Goal: Task Accomplishment & Management: Use online tool/utility

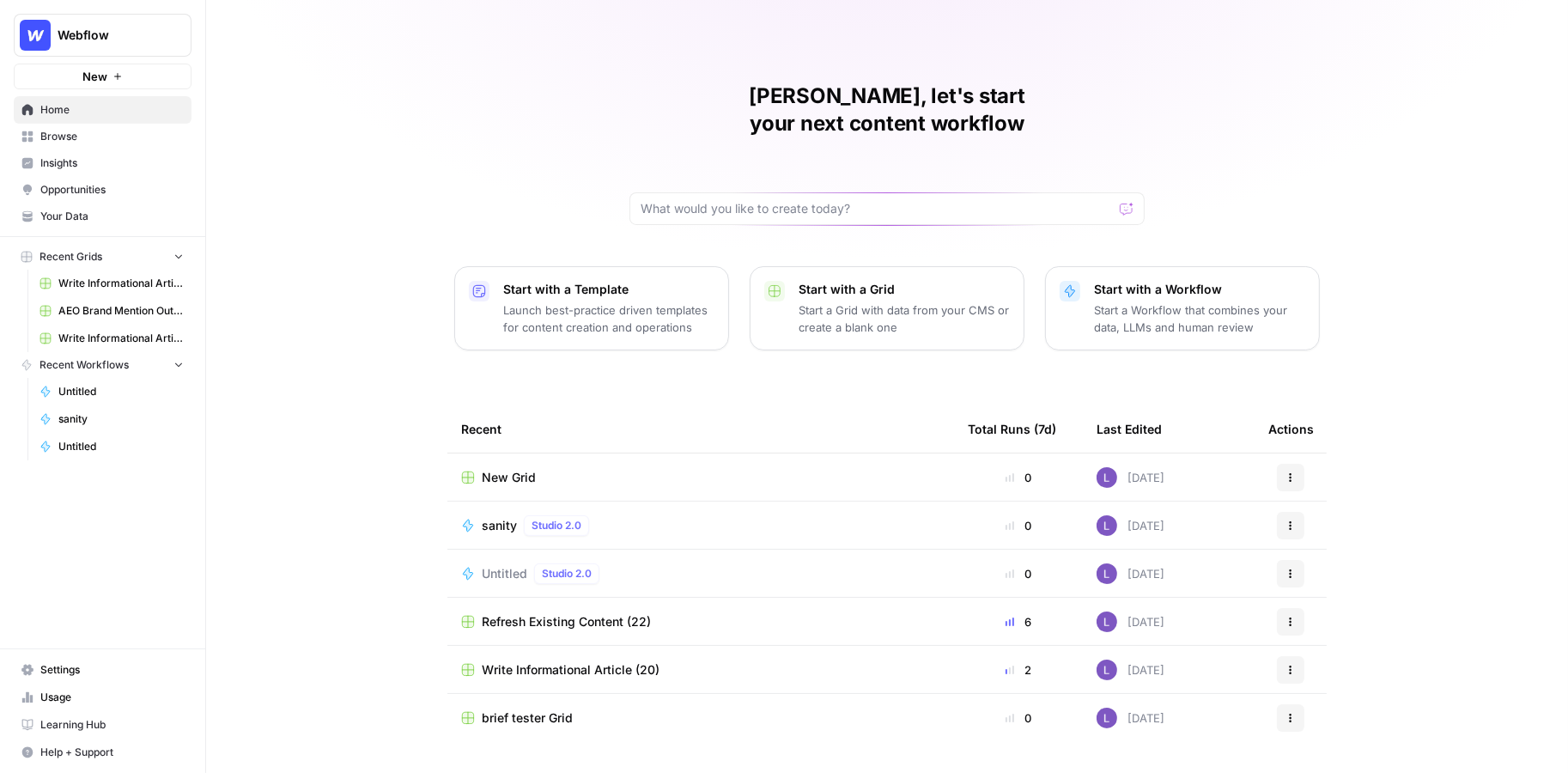
click at [65, 219] on span "Your Data" at bounding box center [112, 217] width 144 height 15
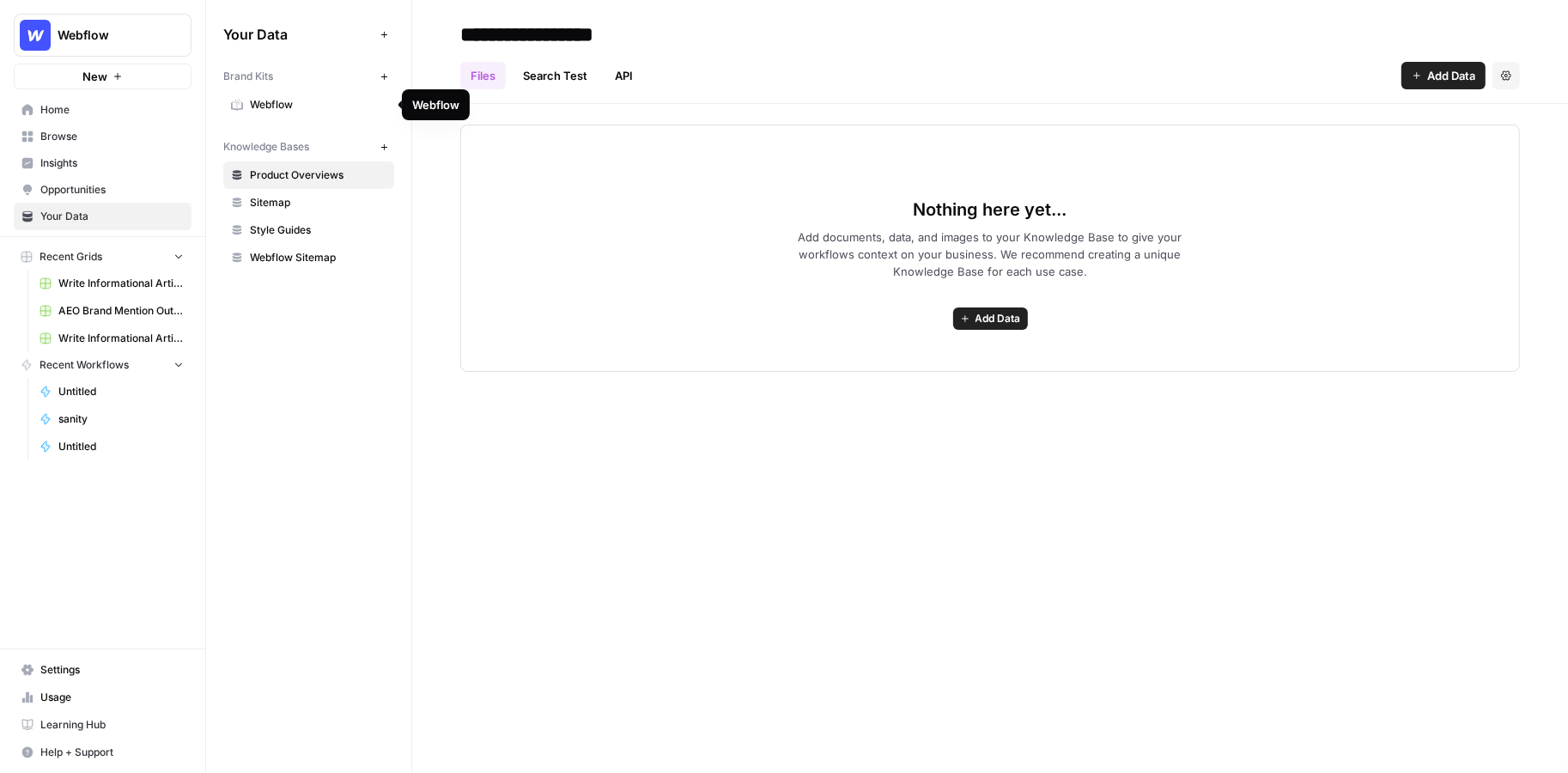
click at [266, 107] on span "Webflow" at bounding box center [318, 105] width 137 height 15
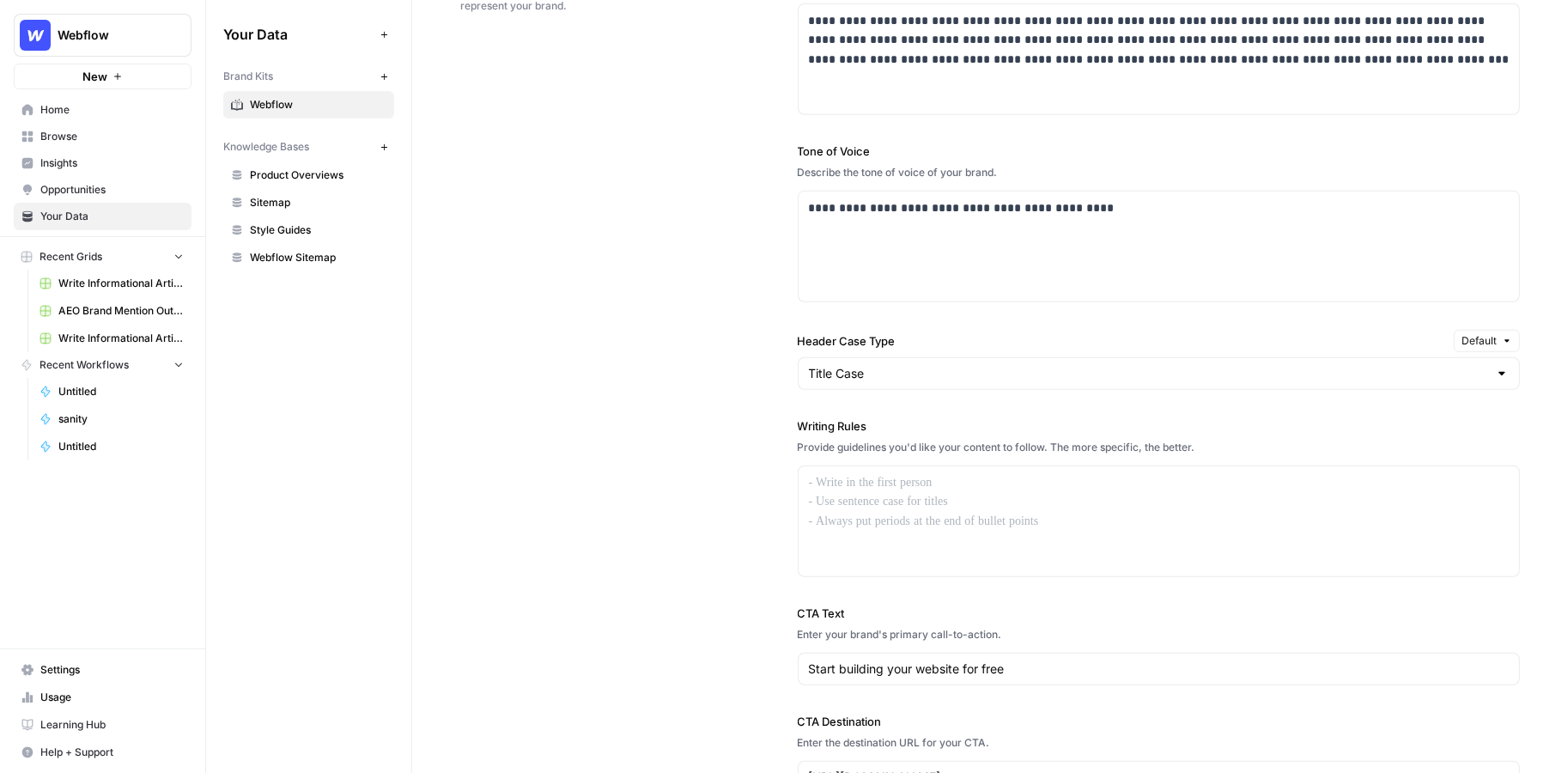
scroll to position [1074, 0]
drag, startPoint x: 786, startPoint y: 419, endPoint x: 902, endPoint y: 419, distance: 116.0
click at [902, 419] on div "**********" at bounding box center [990, 376] width 1060 height 907
click at [879, 498] on div at bounding box center [1159, 523] width 722 height 110
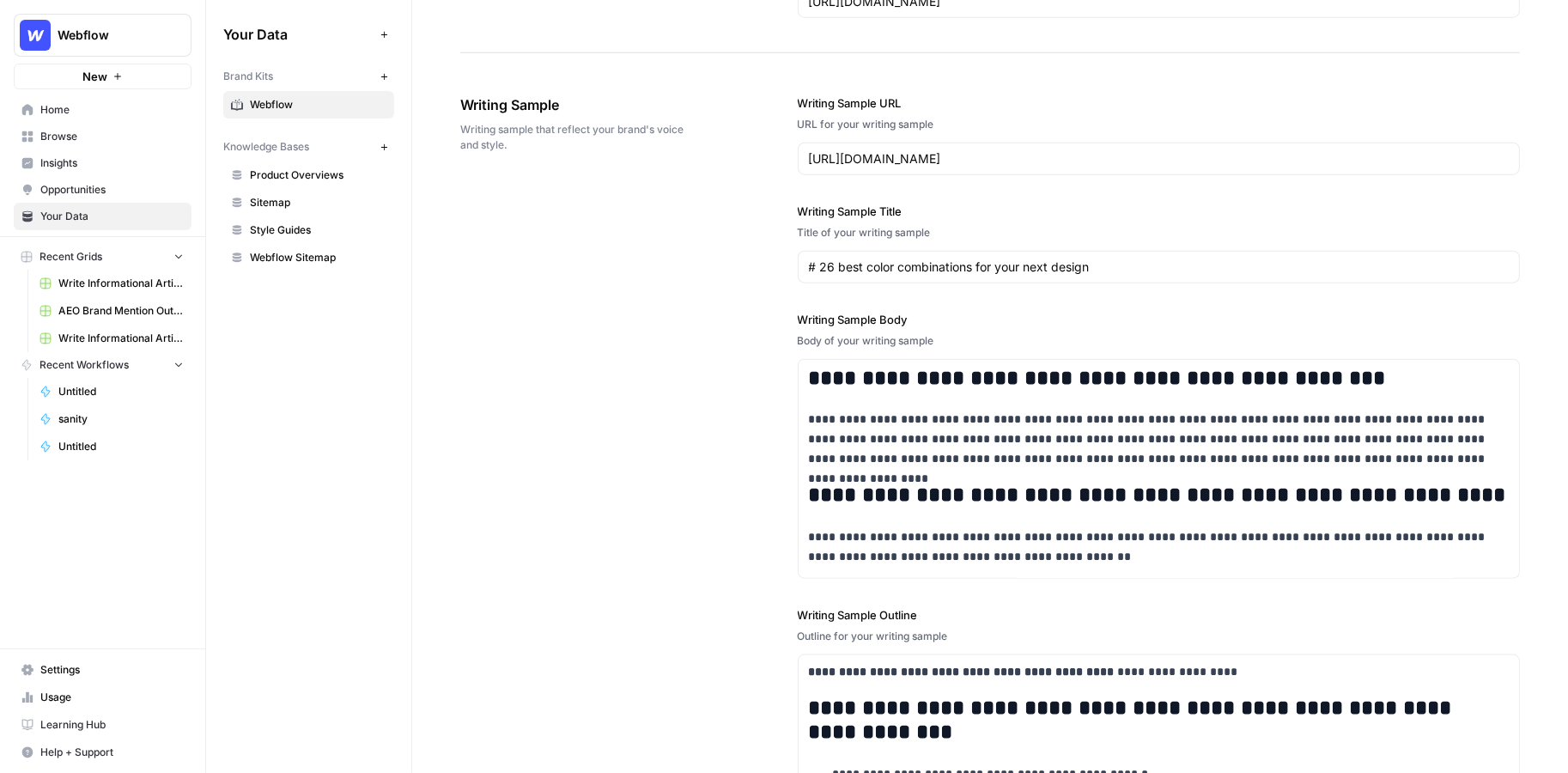
scroll to position [1856, 0]
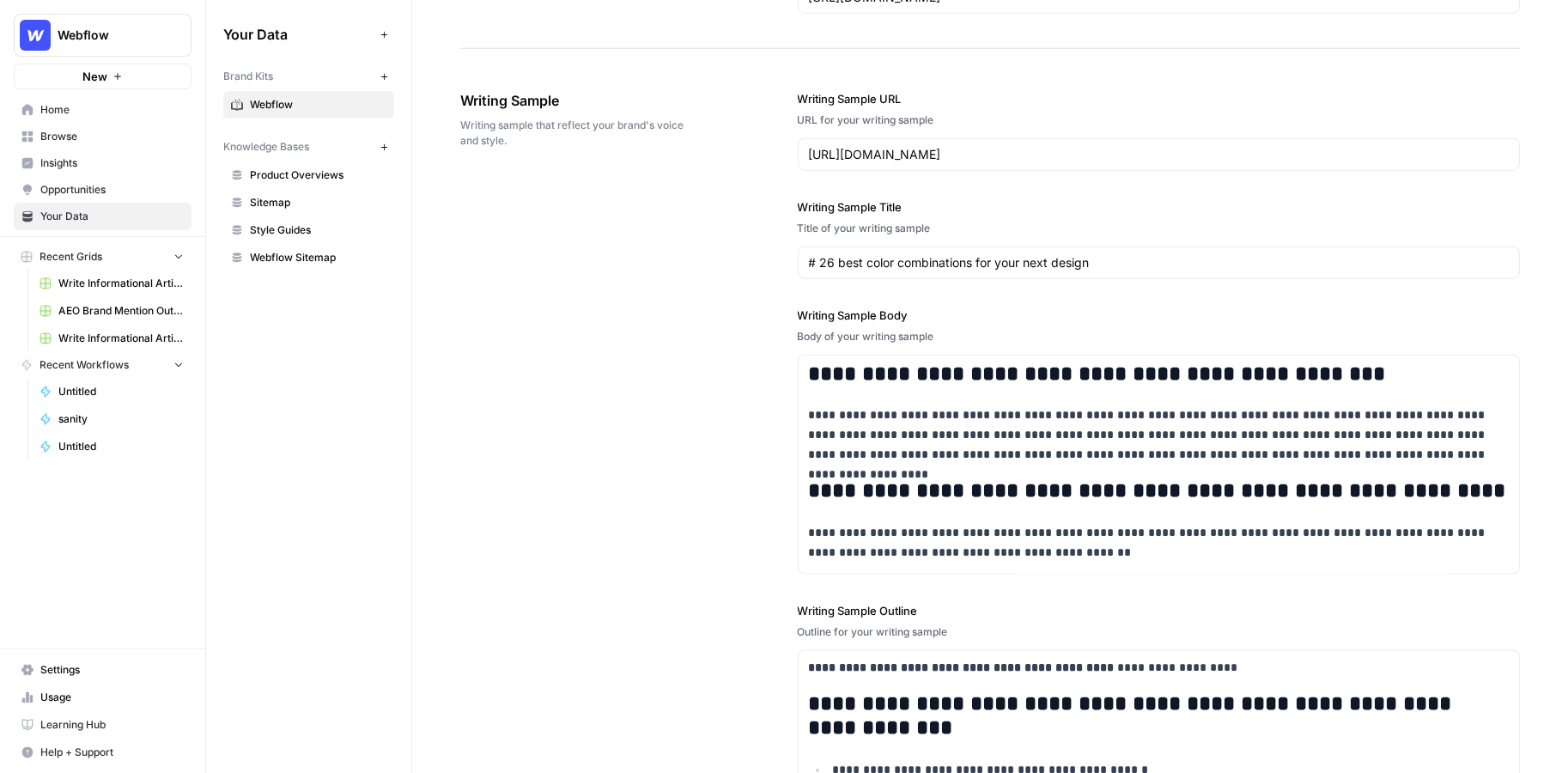
drag, startPoint x: 449, startPoint y: 96, endPoint x: 675, endPoint y: 94, distance: 226.0
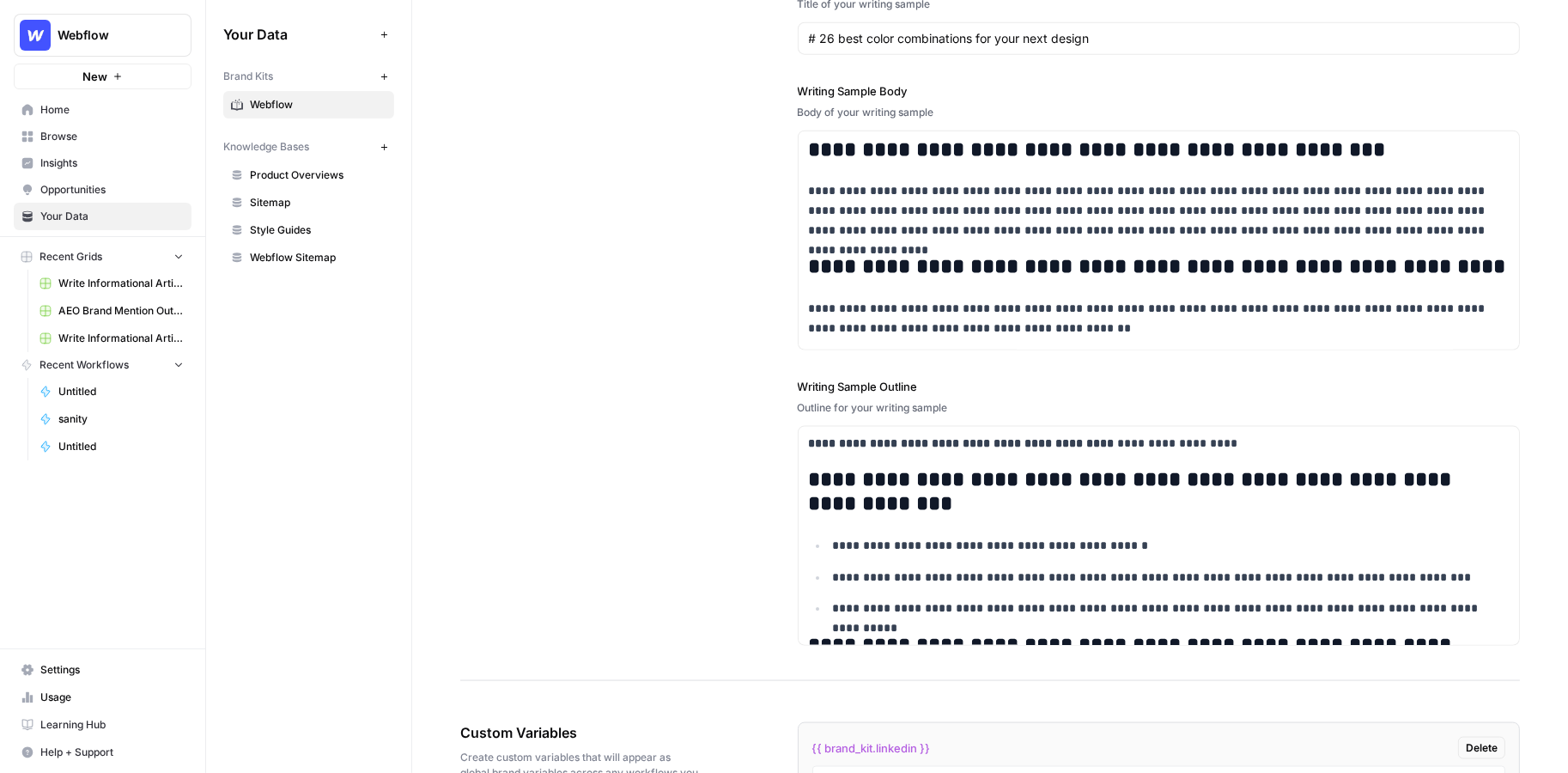
scroll to position [2082, 0]
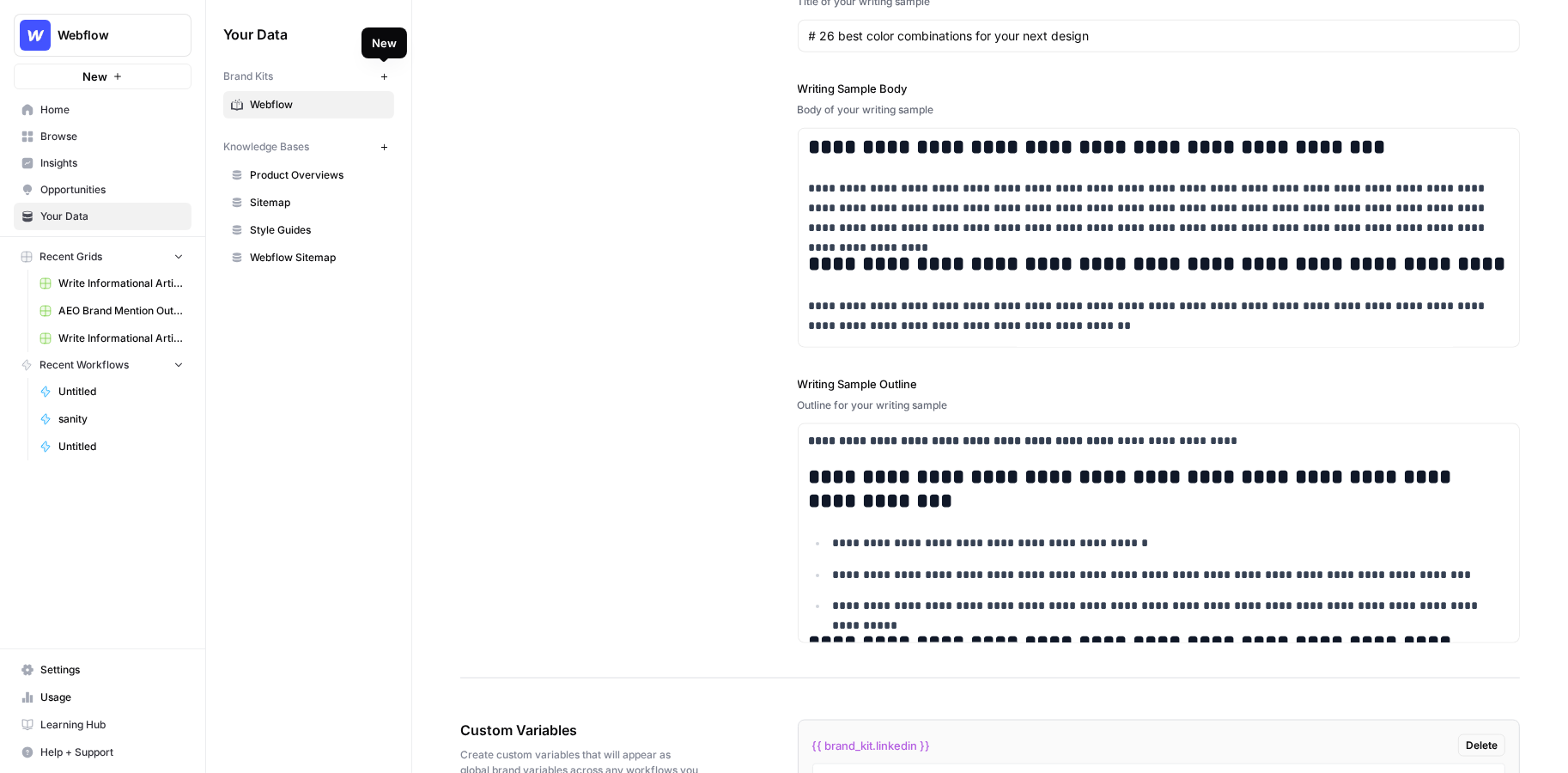
click at [386, 73] on icon "button" at bounding box center [384, 77] width 9 height 9
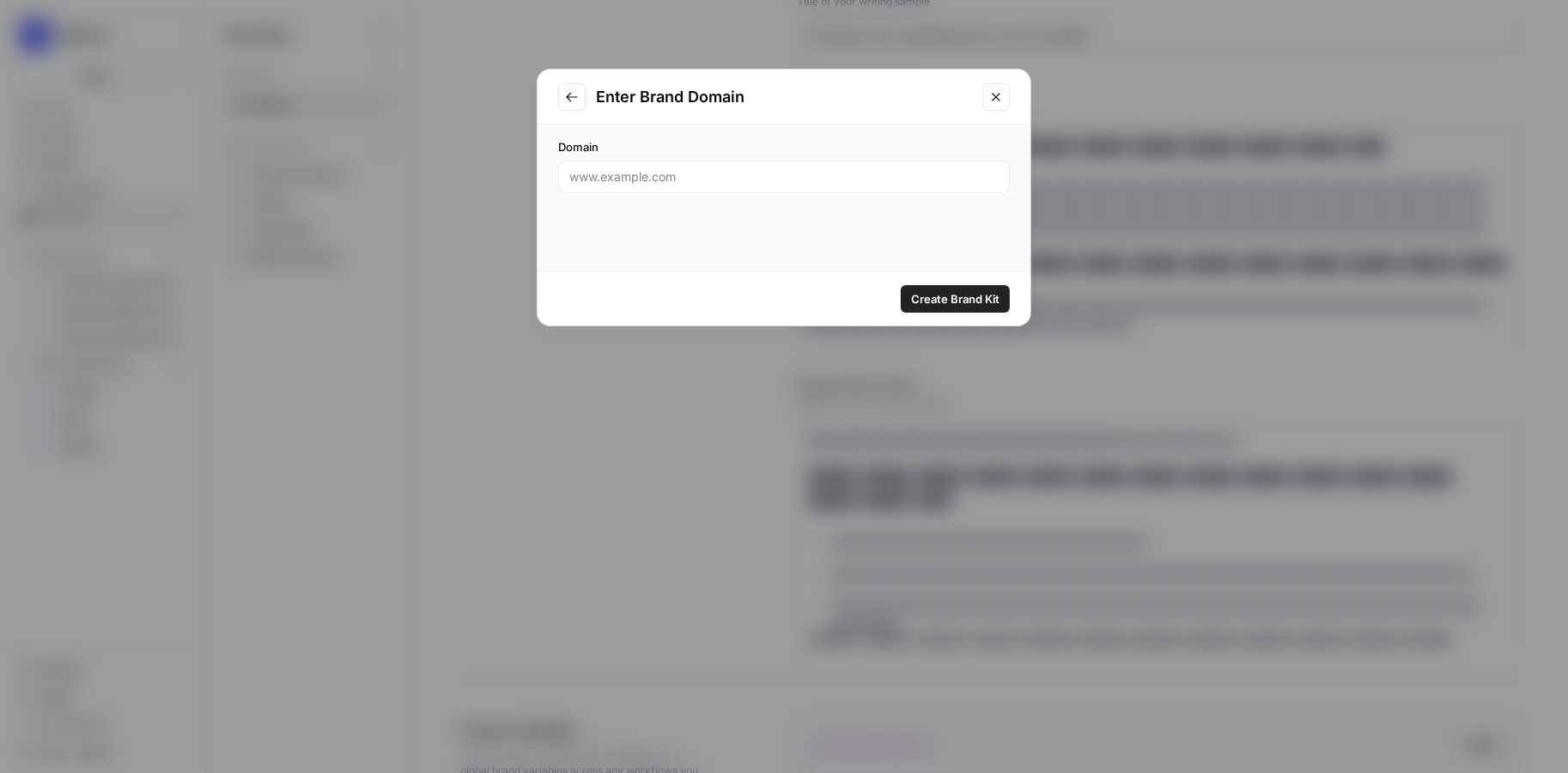
click at [985, 92] on button "Close modal" at bounding box center [996, 97] width 28 height 28
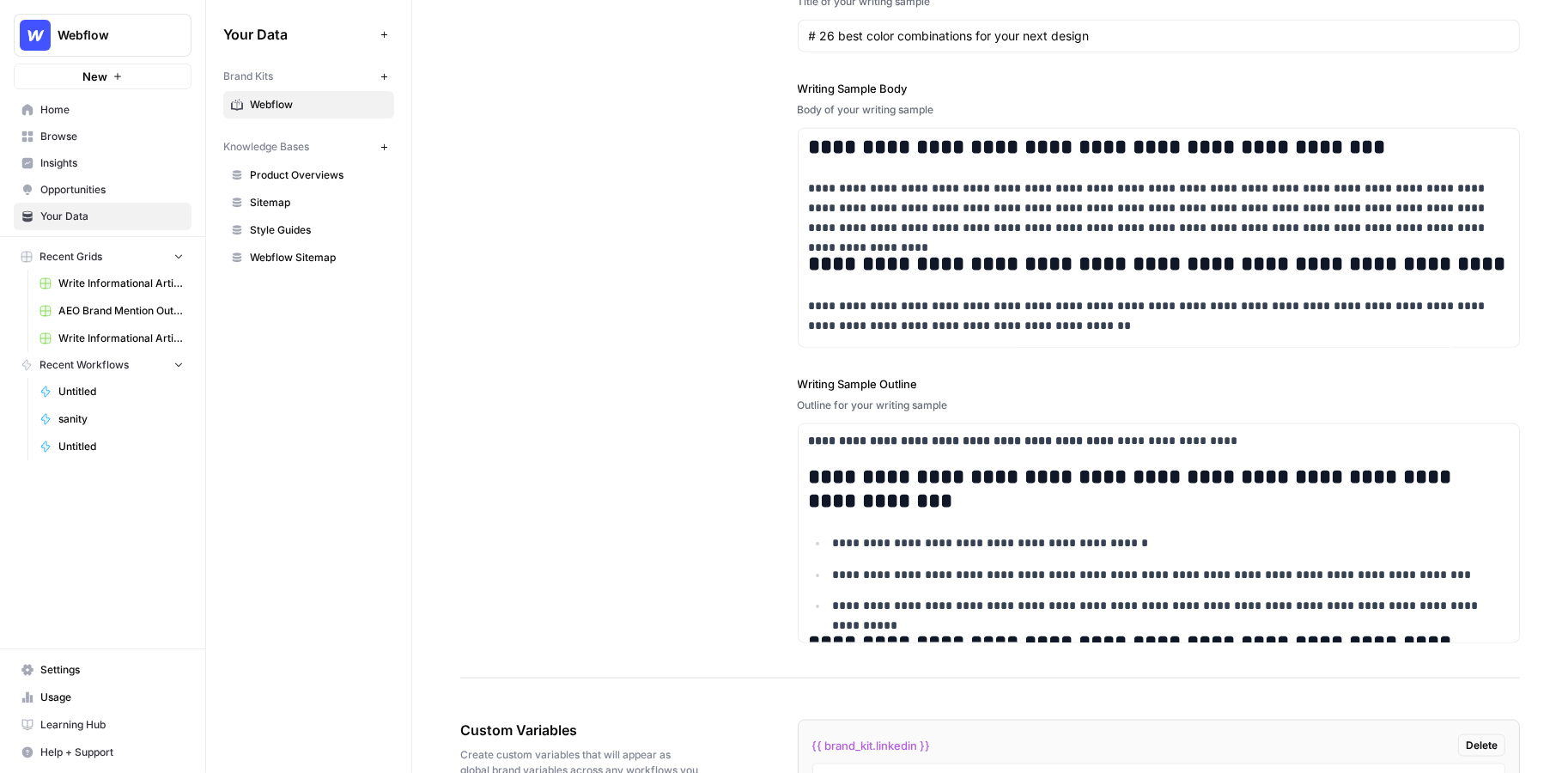
click at [297, 178] on span "Product Overviews" at bounding box center [318, 175] width 137 height 15
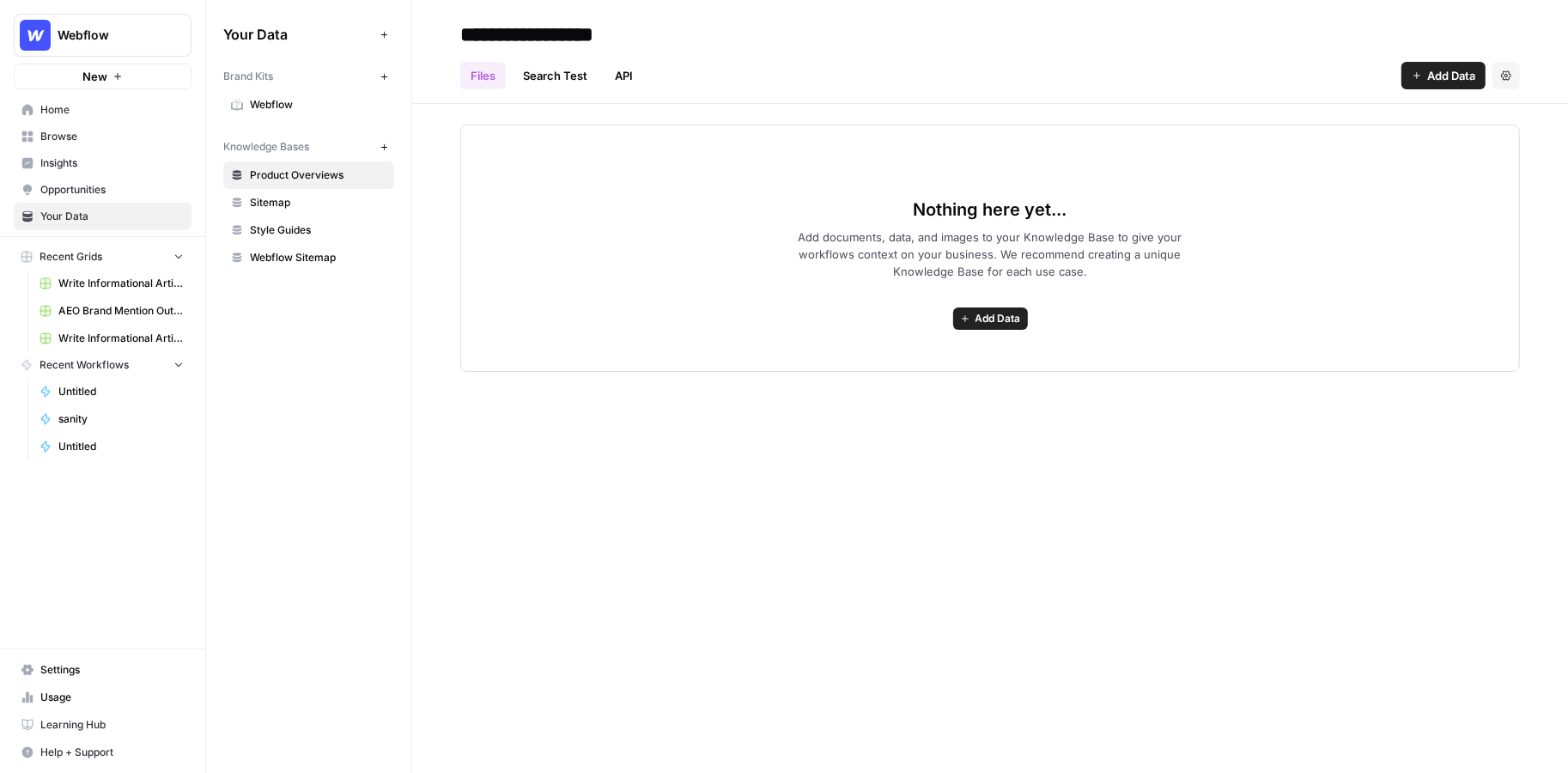
click at [53, 146] on link "Browse" at bounding box center [102, 137] width 178 height 28
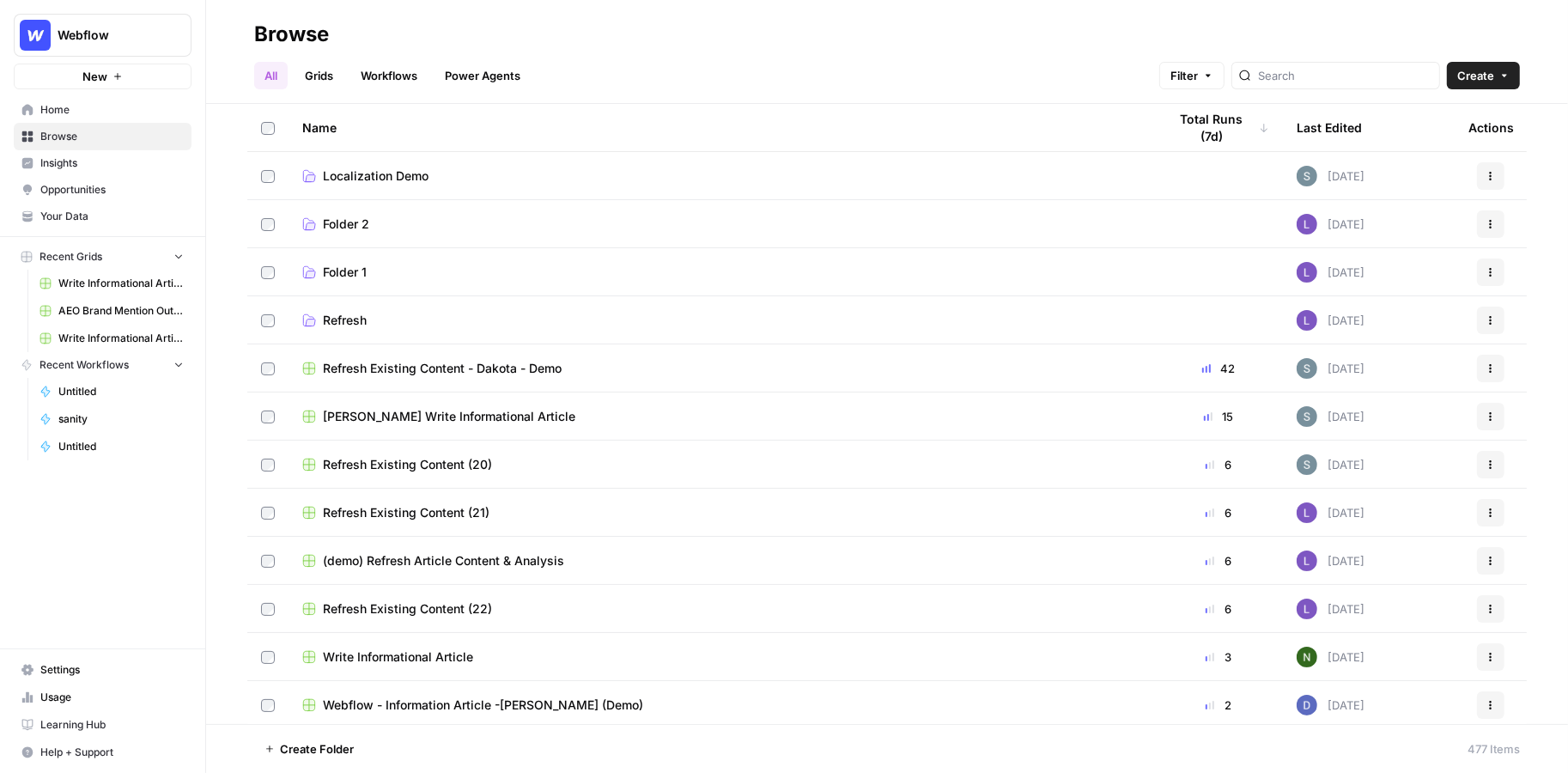
click at [401, 80] on link "Workflows" at bounding box center [389, 76] width 77 height 28
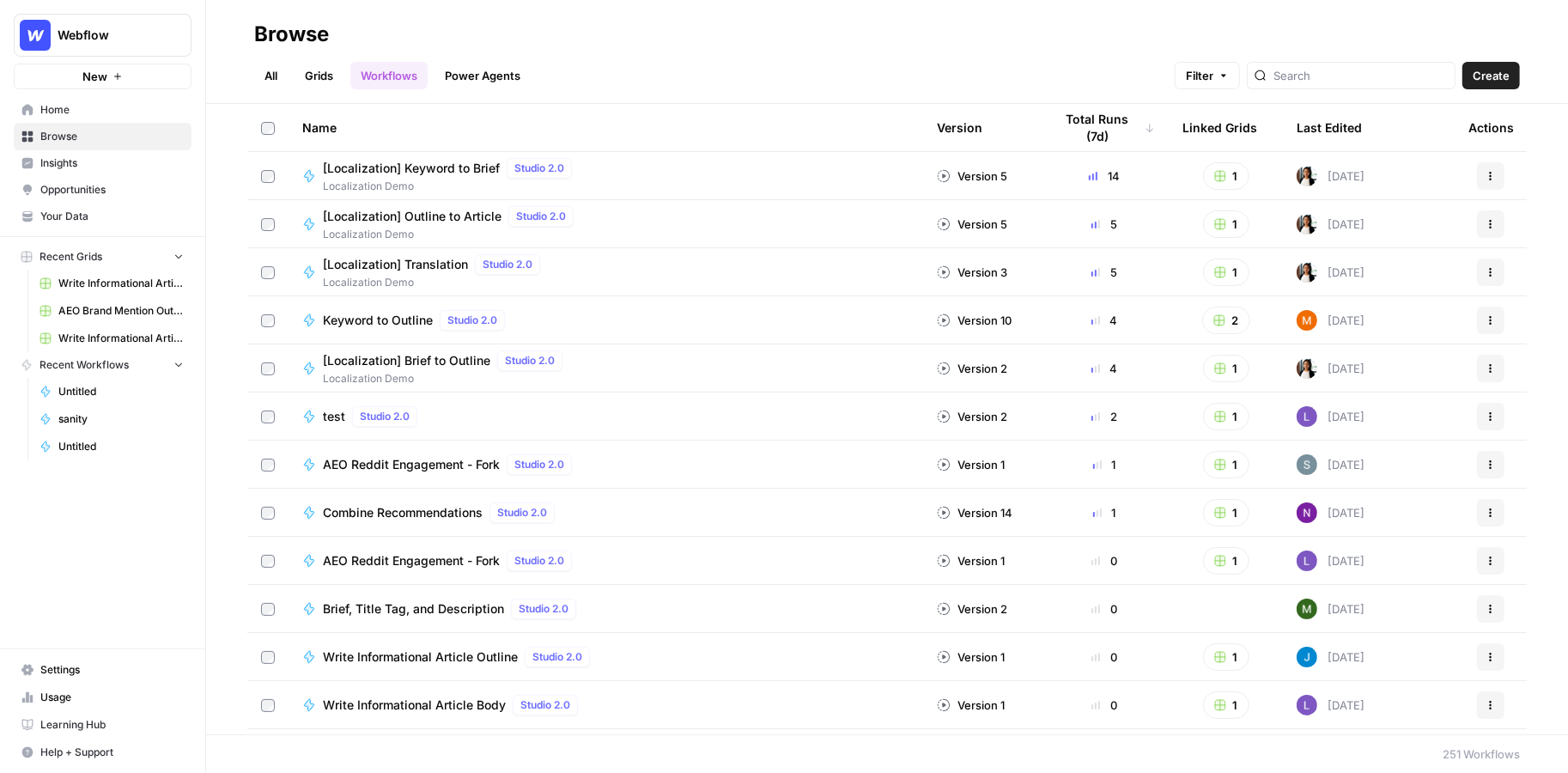
click at [1099, 70] on span "Create" at bounding box center [1491, 76] width 37 height 17
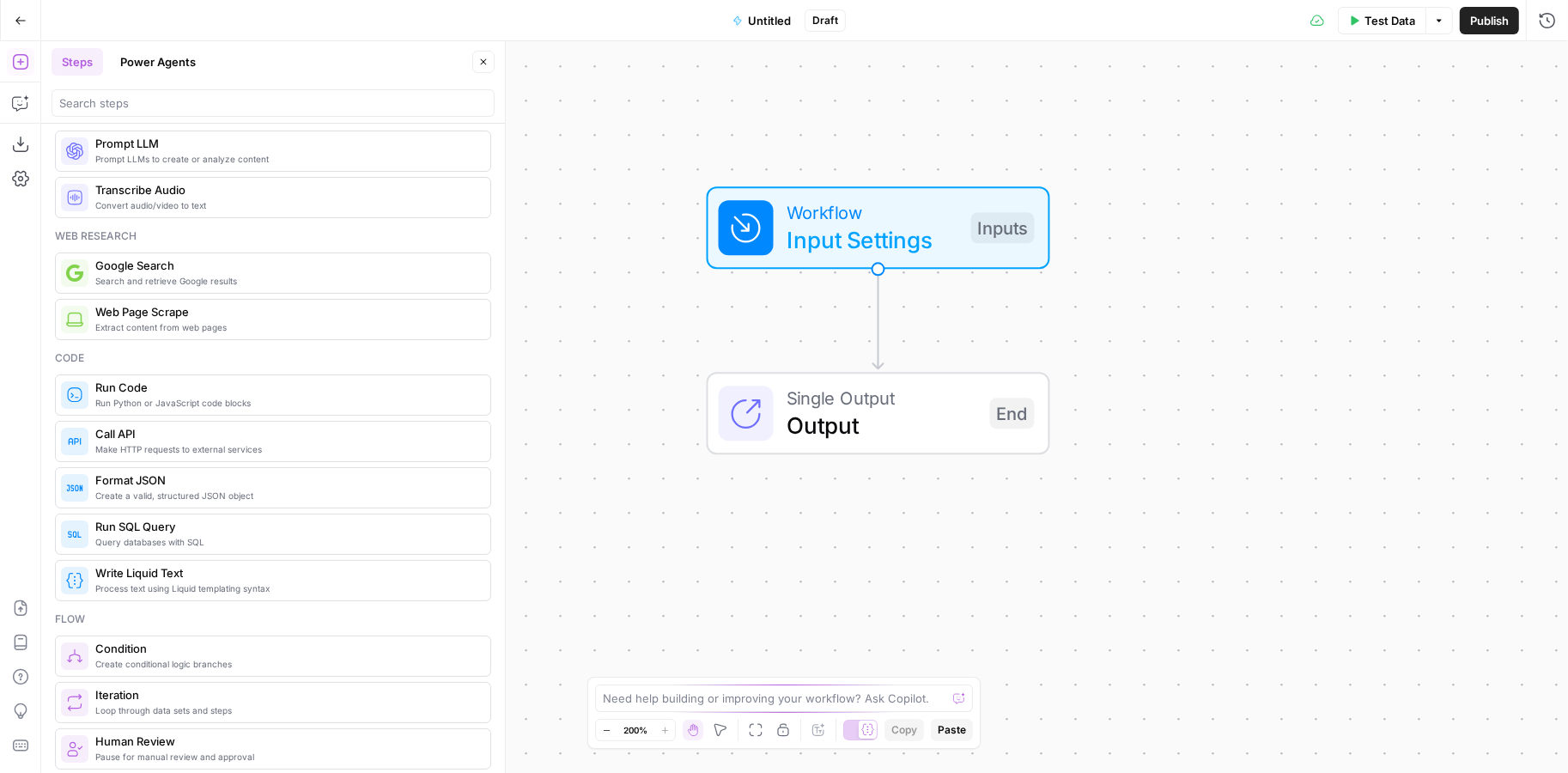
scroll to position [28, 0]
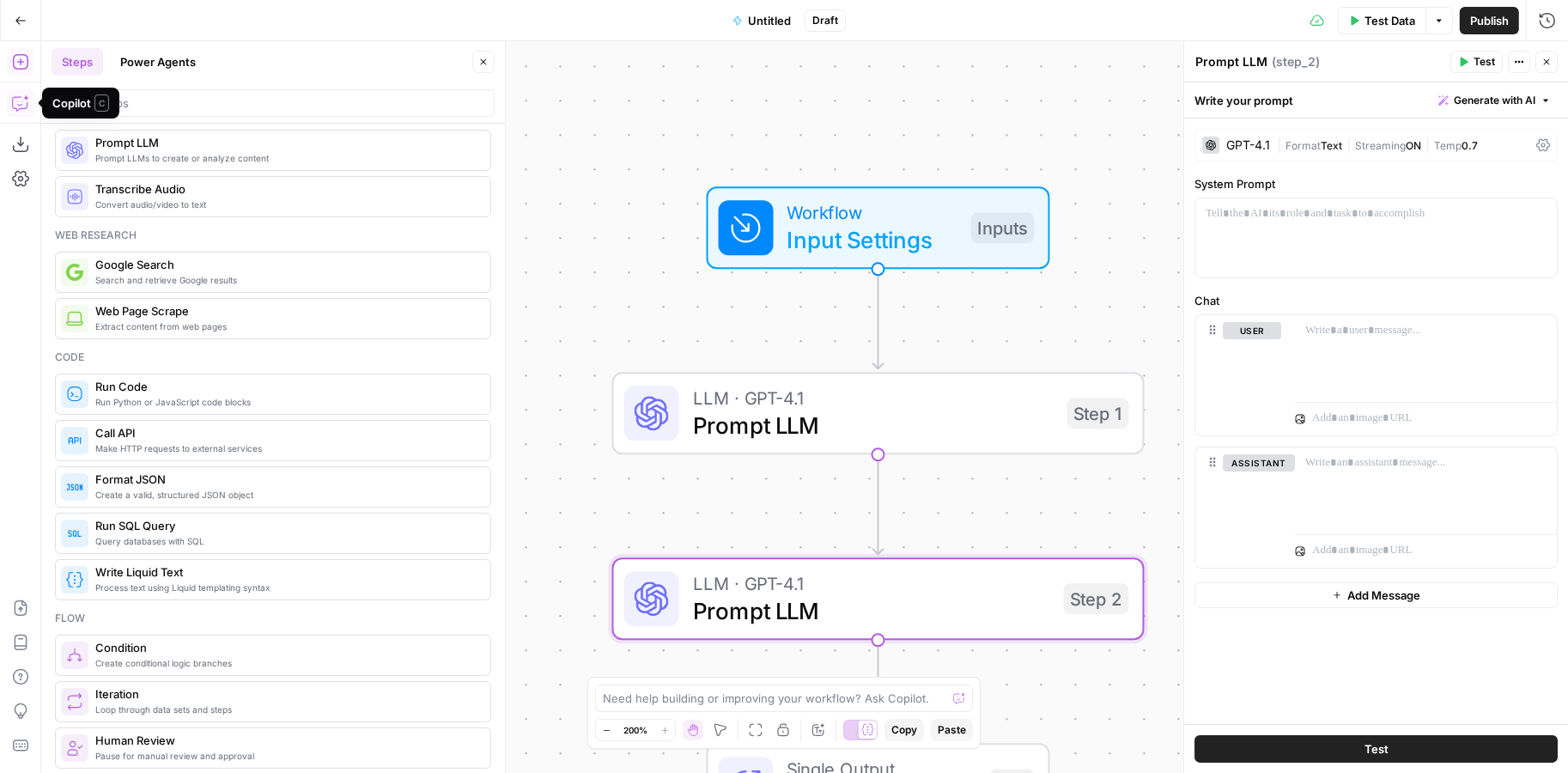
click at [20, 102] on icon "button" at bounding box center [21, 103] width 17 height 17
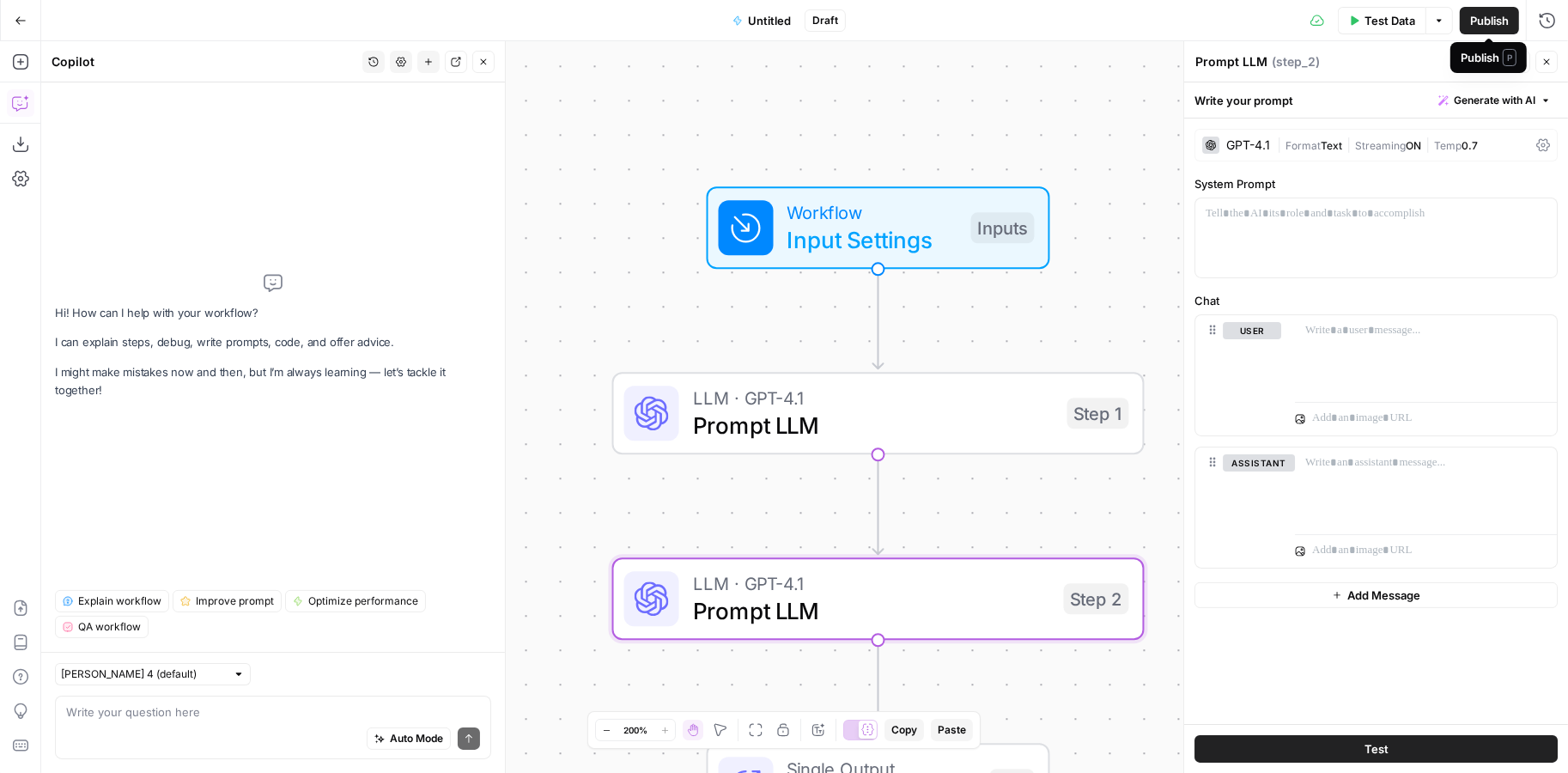
click at [1099, 24] on span "Publish" at bounding box center [1489, 21] width 39 height 17
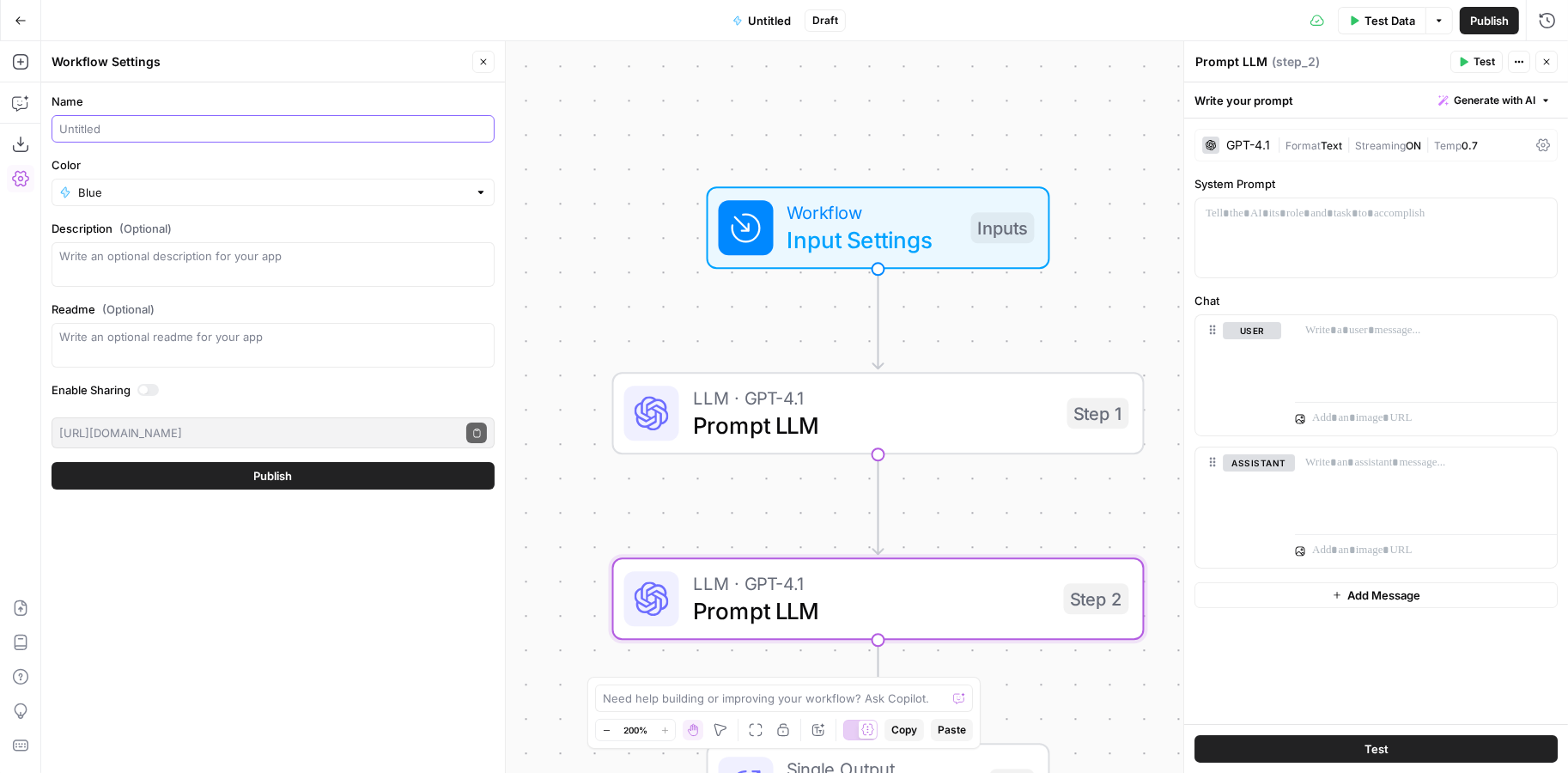
click at [89, 135] on input "Name" at bounding box center [273, 129] width 427 height 17
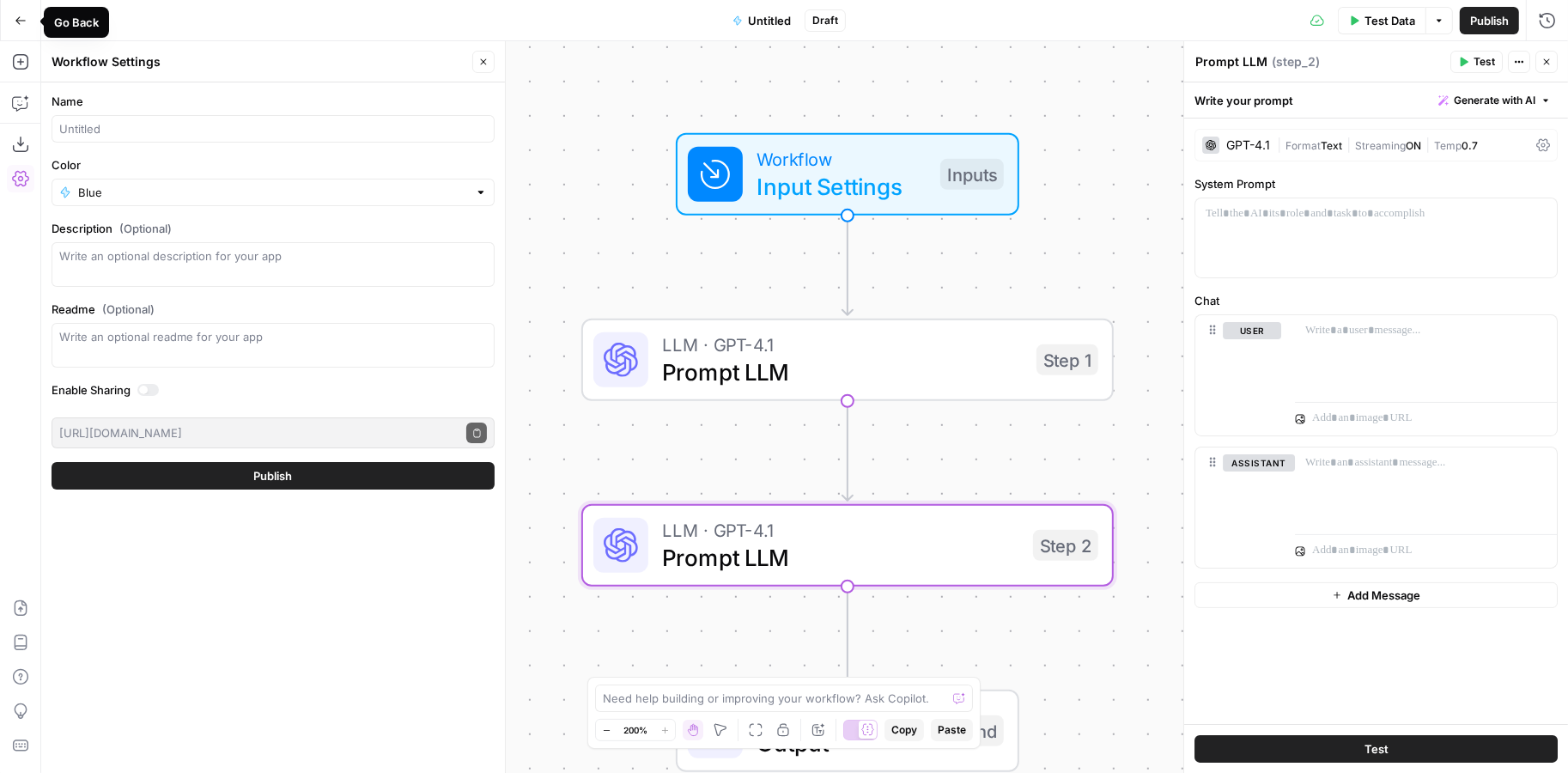
click at [21, 23] on icon "button" at bounding box center [21, 21] width 12 height 12
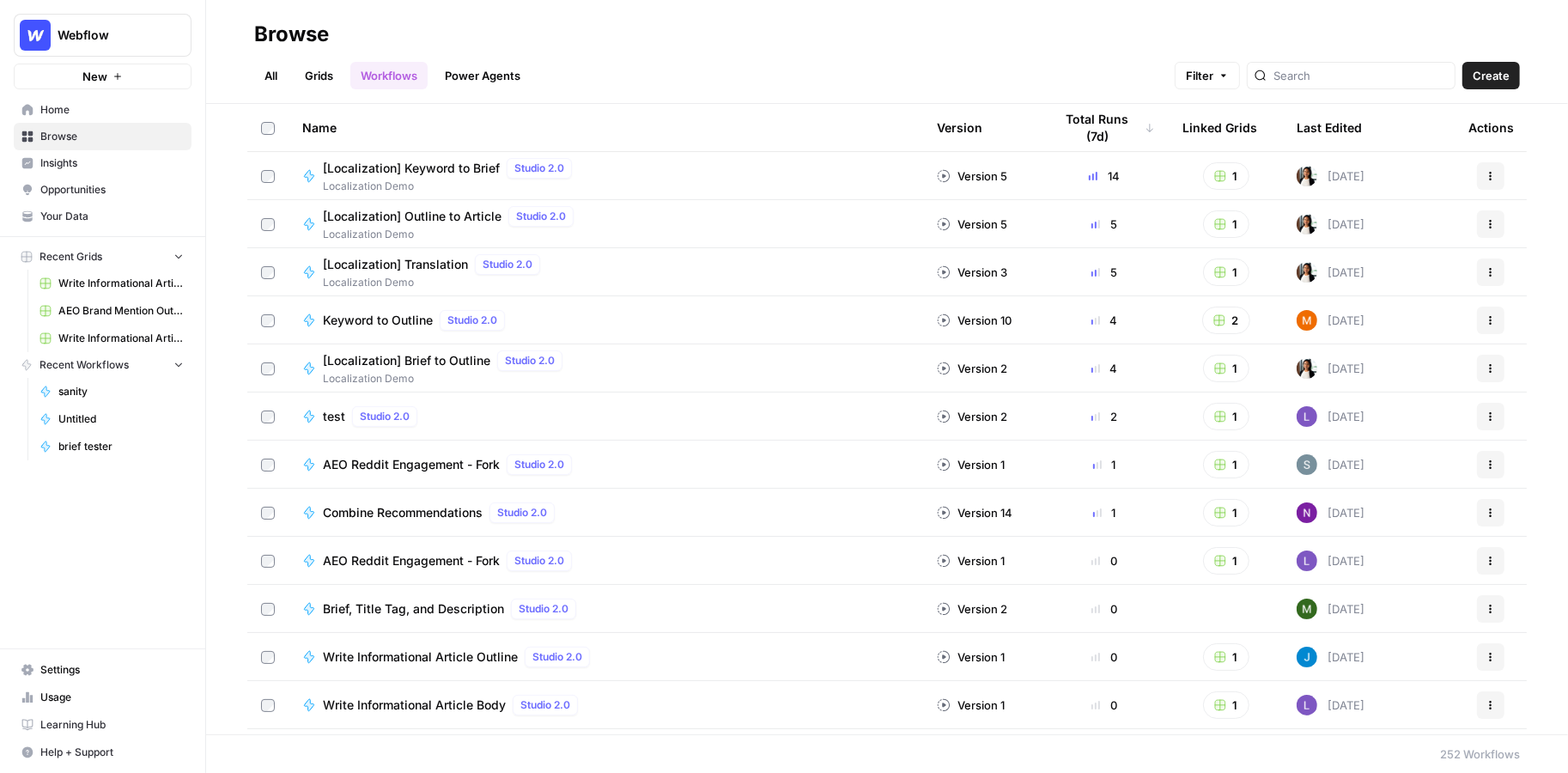
click at [325, 83] on link "Grids" at bounding box center [318, 76] width 49 height 28
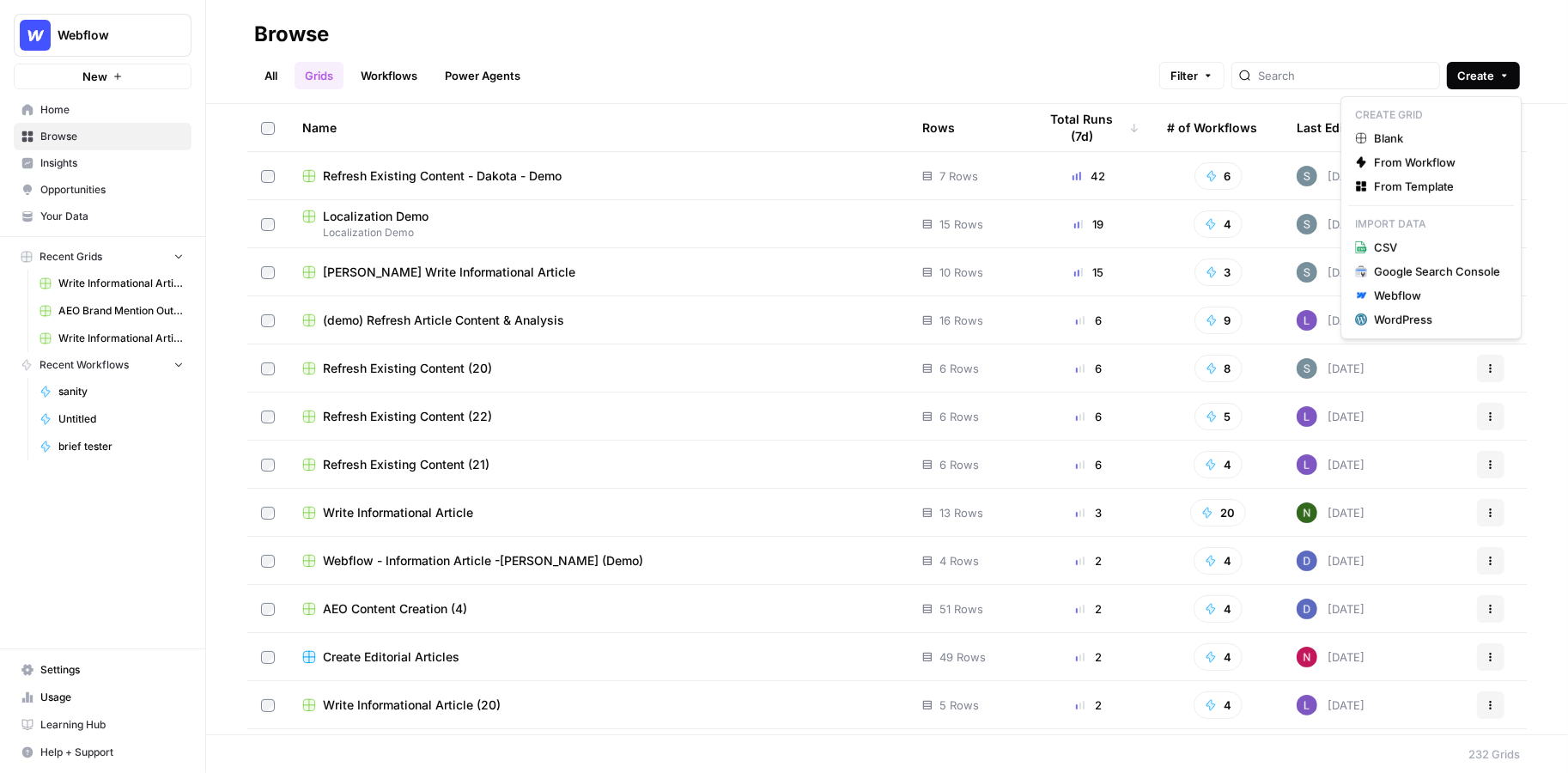
click at [1099, 81] on span "Create" at bounding box center [1475, 76] width 37 height 17
click at [1099, 186] on span "From Template" at bounding box center [1437, 187] width 126 height 17
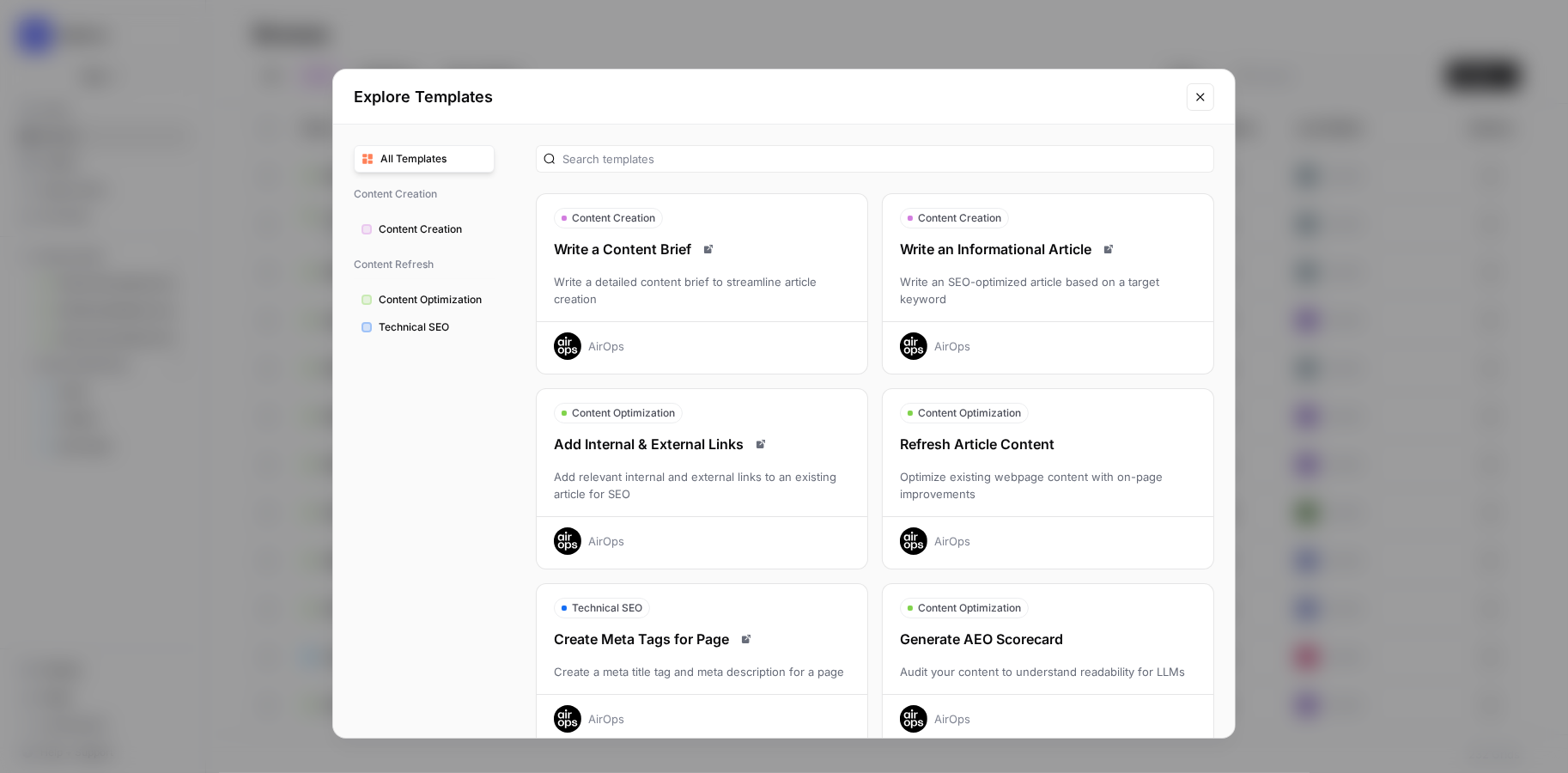
click at [1078, 307] on div "Write an Informational Article Write an SEO-optimized article based on a target…" at bounding box center [1048, 299] width 330 height 121
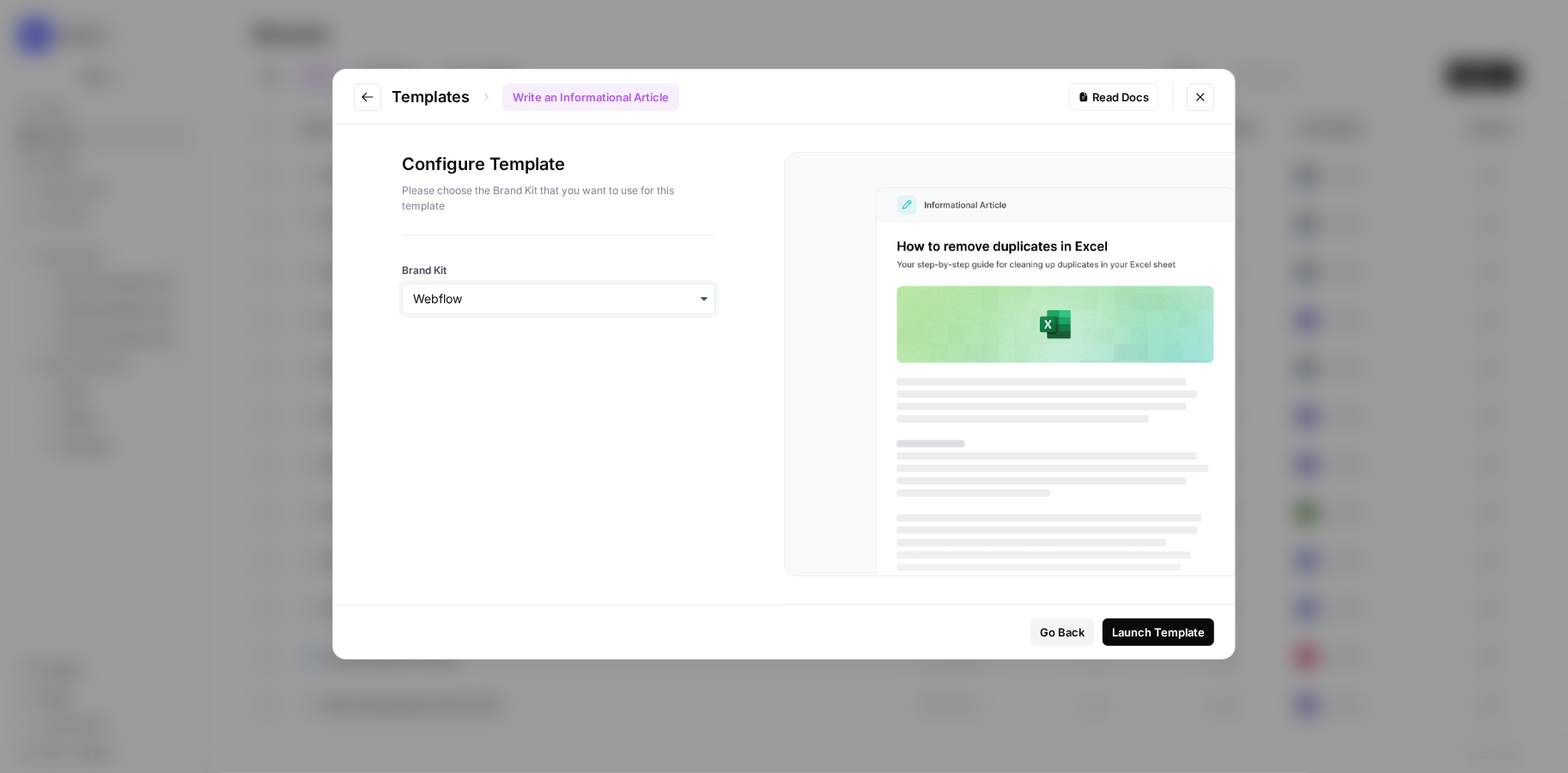
click at [486, 302] on input "Brand Kit" at bounding box center [558, 298] width 291 height 17
click at [431, 439] on div "Configure Template Please choose the Brand Kit that you want to use for this te…" at bounding box center [558, 364] width 451 height 479
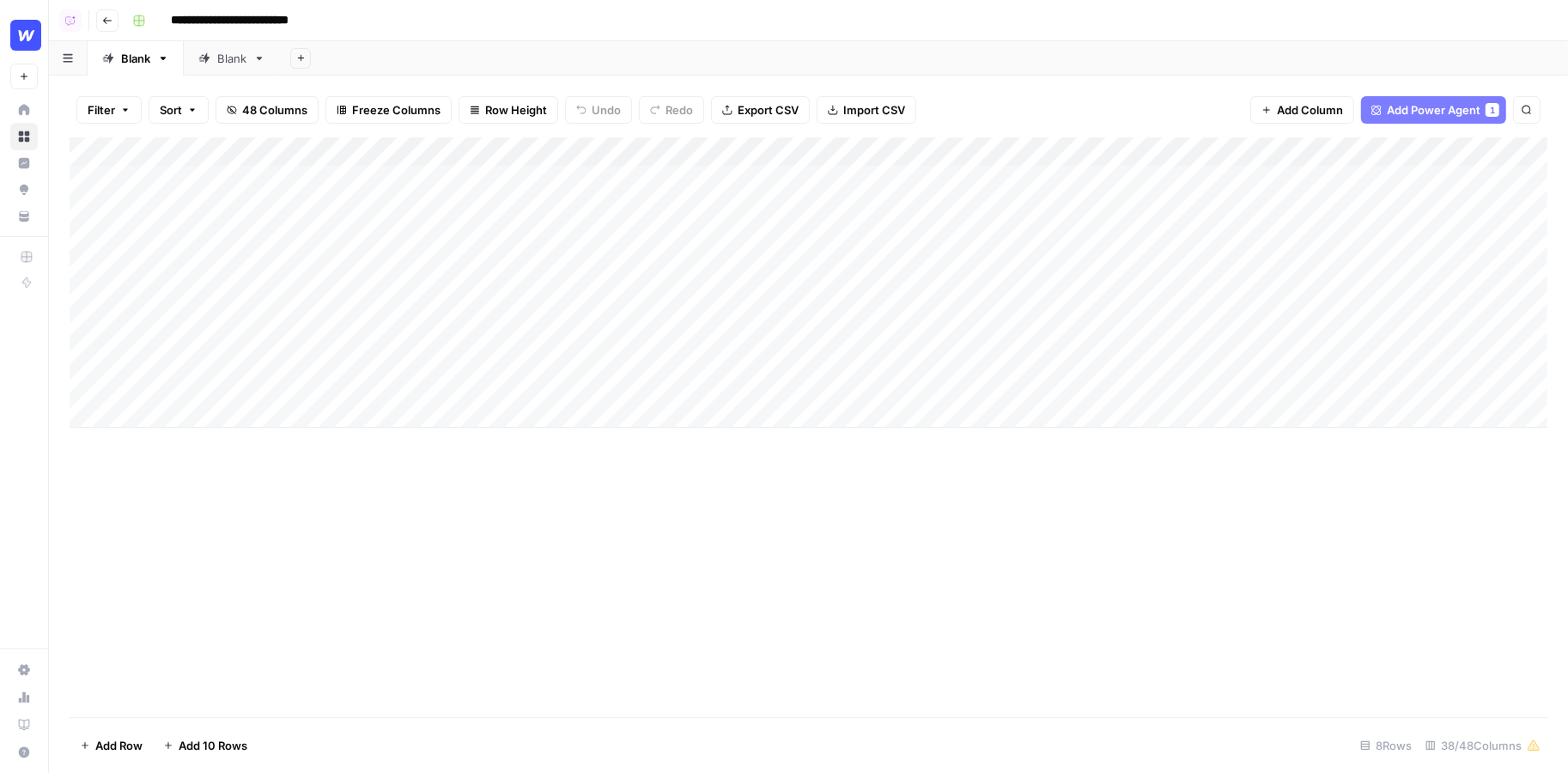
click at [231, 181] on div "Add Column" at bounding box center [809, 282] width 1478 height 290
click at [231, 181] on body "**********" at bounding box center [784, 386] width 1568 height 773
click at [231, 181] on textarea "**********" at bounding box center [267, 181] width 275 height 24
click at [247, 211] on div "Add Column" at bounding box center [809, 282] width 1478 height 290
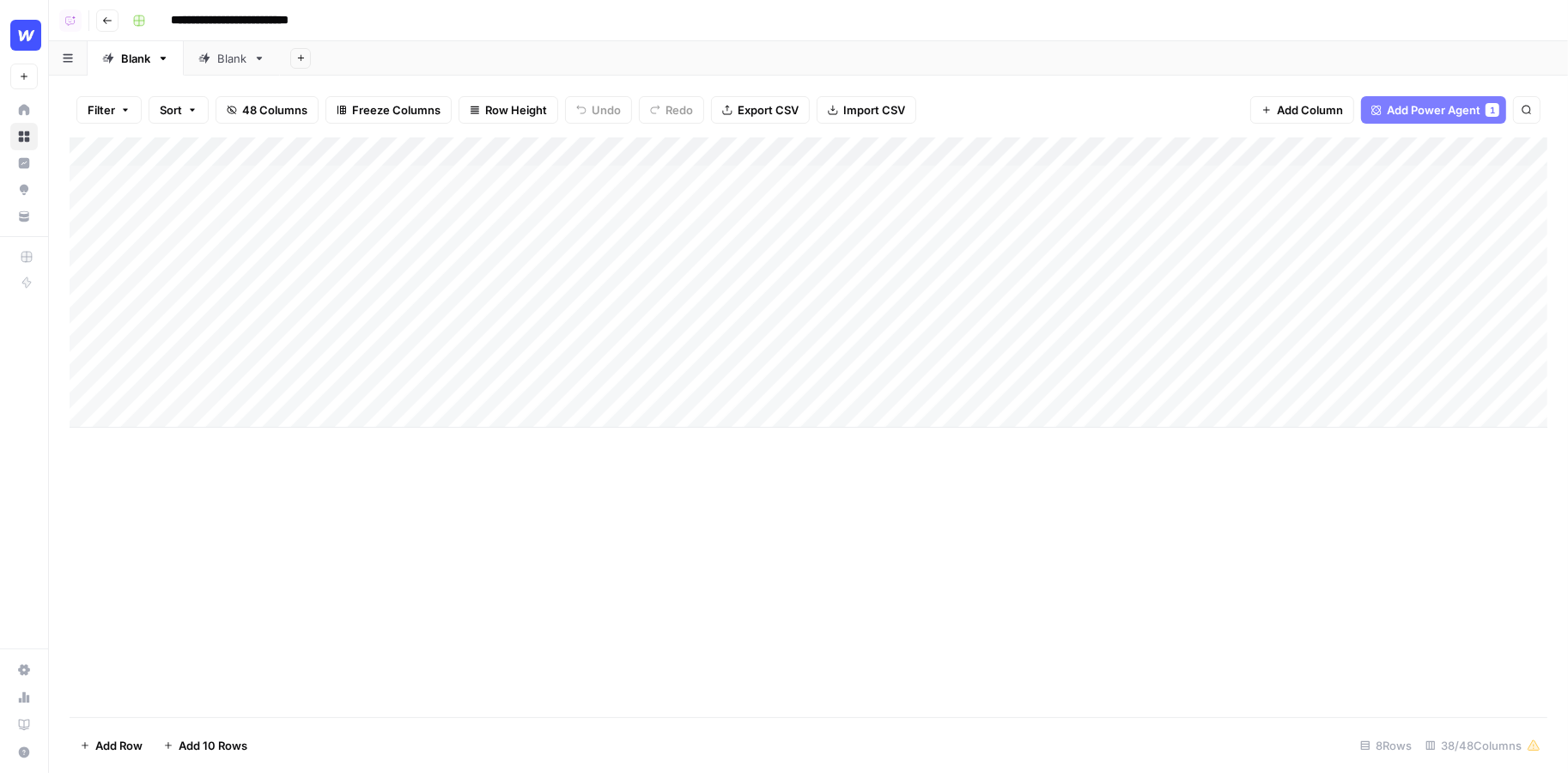
click at [247, 211] on div "Add Column" at bounding box center [809, 282] width 1478 height 290
type textarea "**********"
click at [441, 611] on div "Add Column" at bounding box center [809, 427] width 1478 height 580
click at [596, 269] on div "Add Column" at bounding box center [809, 282] width 1478 height 290
click at [589, 264] on div "Add Column" at bounding box center [809, 282] width 1478 height 290
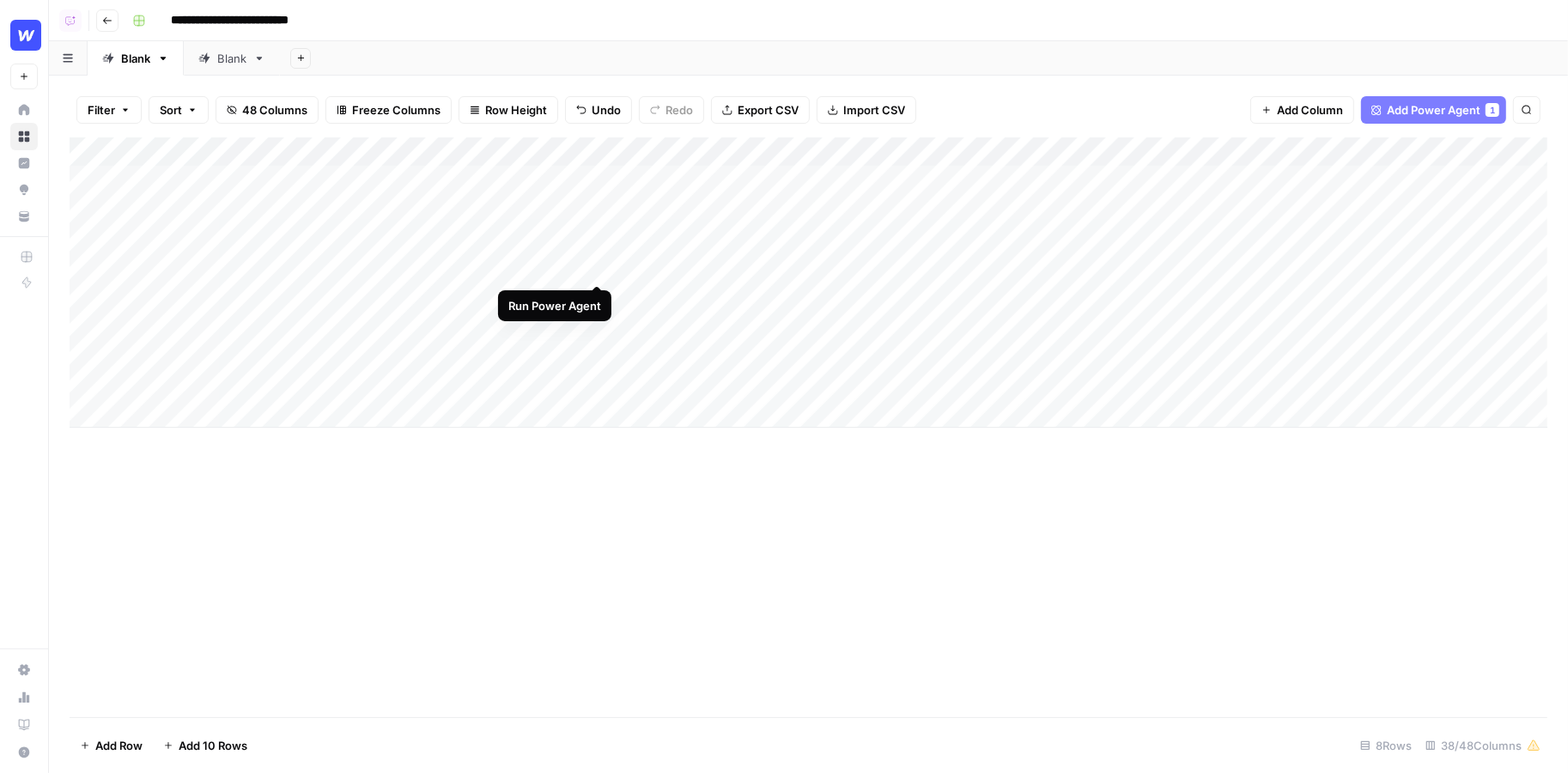
click at [594, 266] on div "Add Column" at bounding box center [809, 282] width 1478 height 290
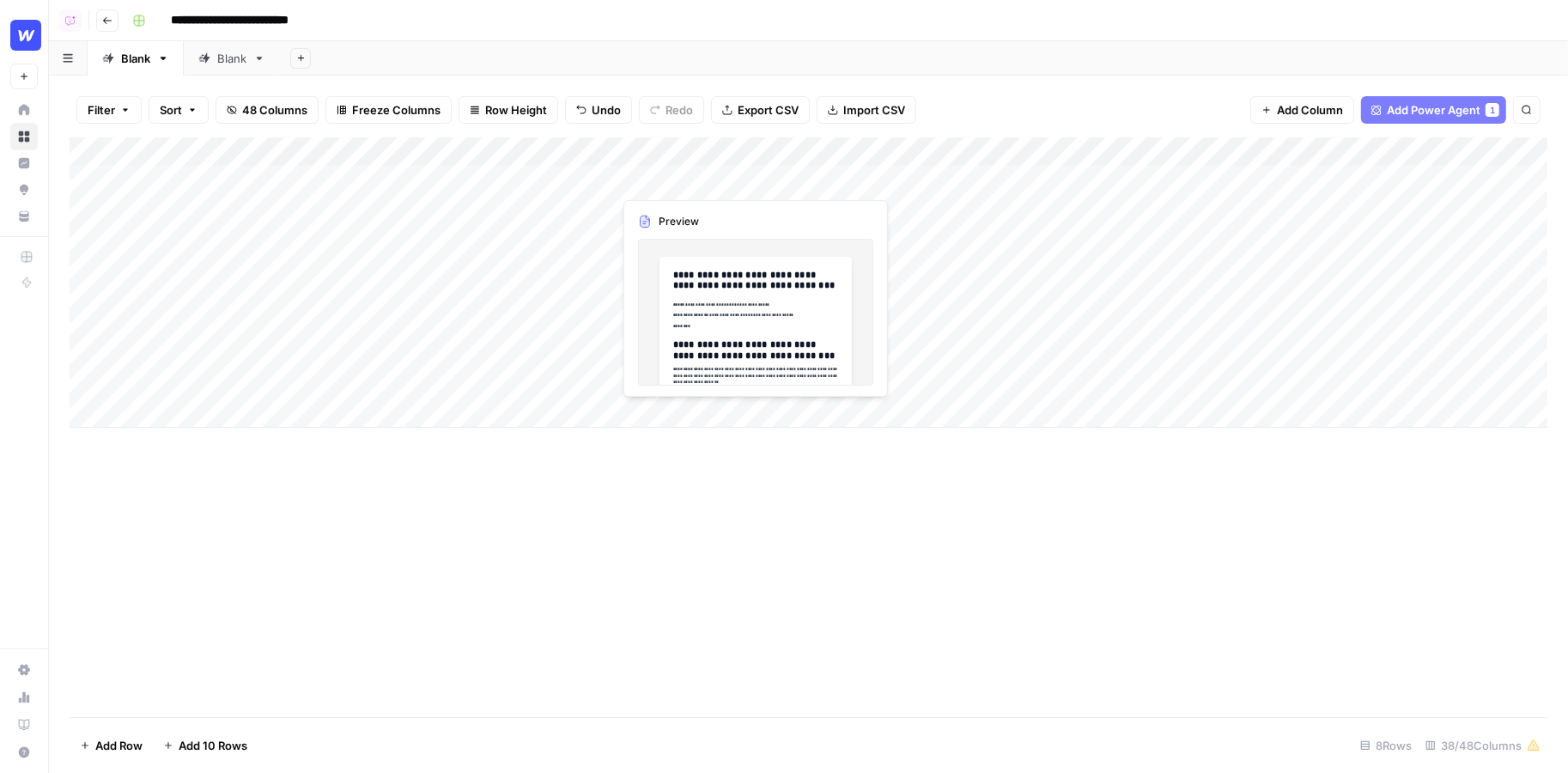
click at [681, 179] on div "Add Column" at bounding box center [809, 282] width 1478 height 290
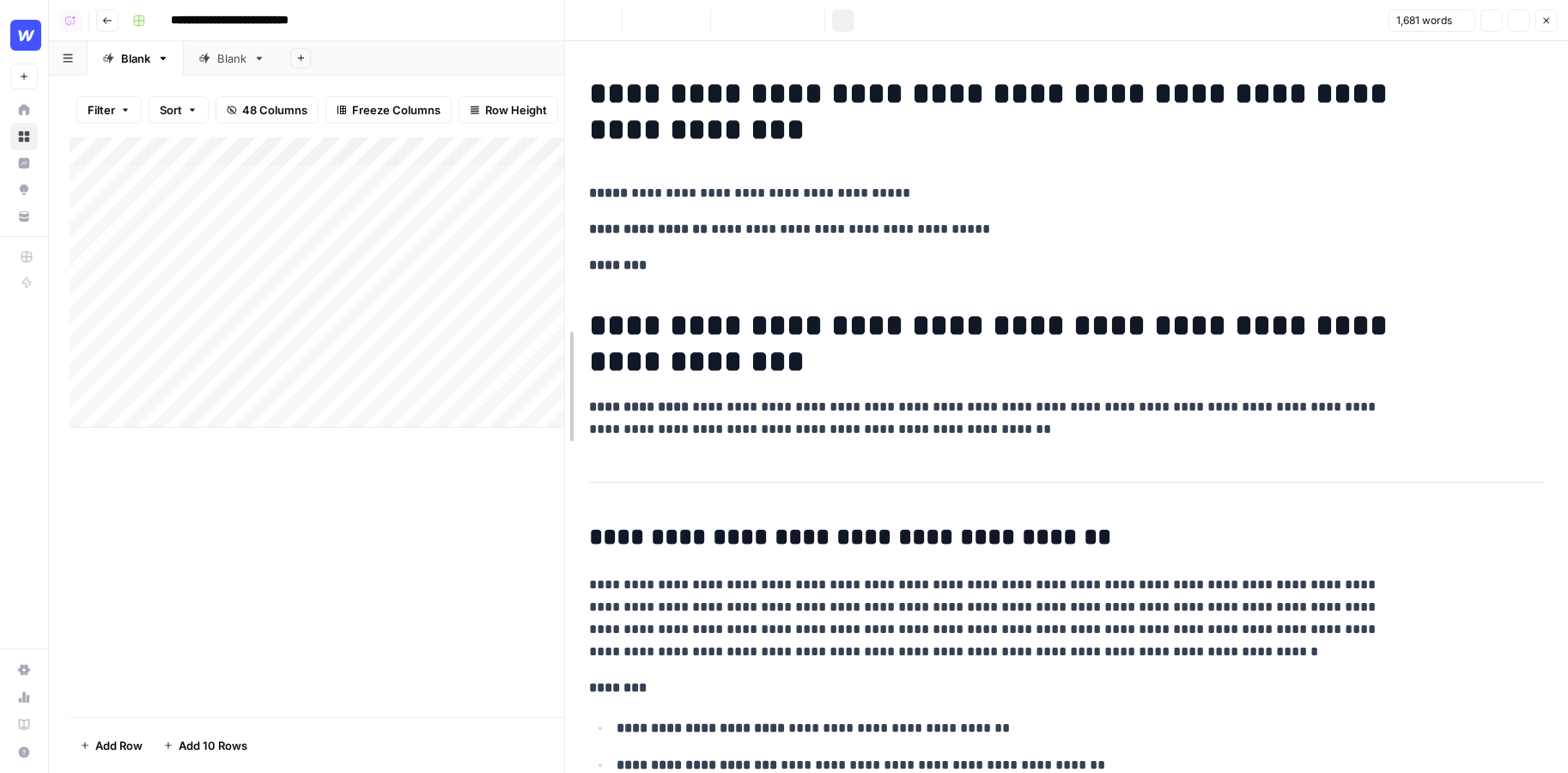
drag, startPoint x: 788, startPoint y: 173, endPoint x: 557, endPoint y: 175, distance: 231.0
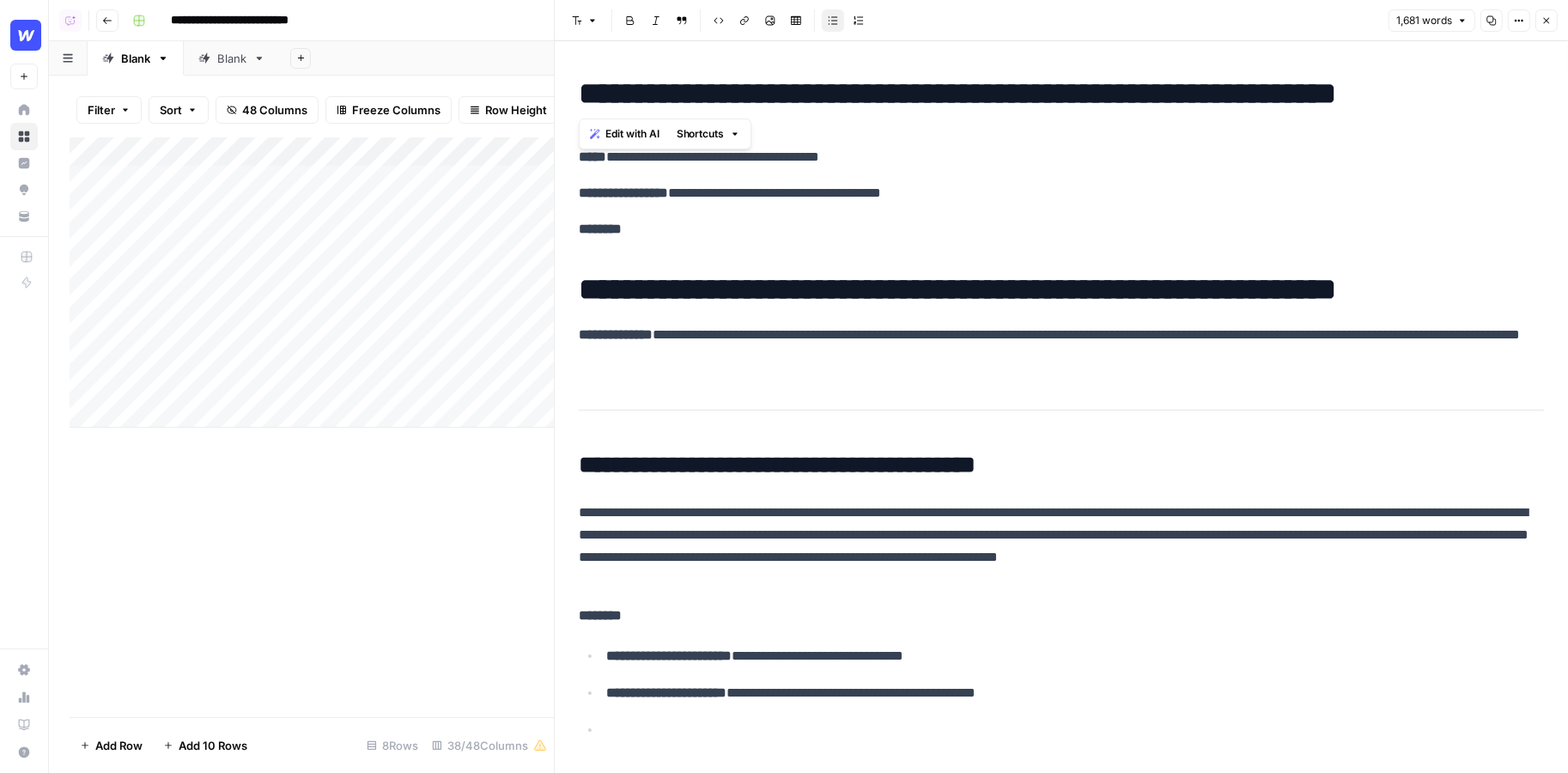
drag, startPoint x: 580, startPoint y: 93, endPoint x: 1337, endPoint y: 87, distance: 757.0
click at [1337, 89] on h1 "**********" at bounding box center [1061, 94] width 965 height 36
click at [1425, 86] on h1 "**********" at bounding box center [1061, 94] width 965 height 36
drag, startPoint x: 1528, startPoint y: 88, endPoint x: 1136, endPoint y: 88, distance: 392.0
click at [1136, 88] on h1 "**********" at bounding box center [1061, 94] width 965 height 36
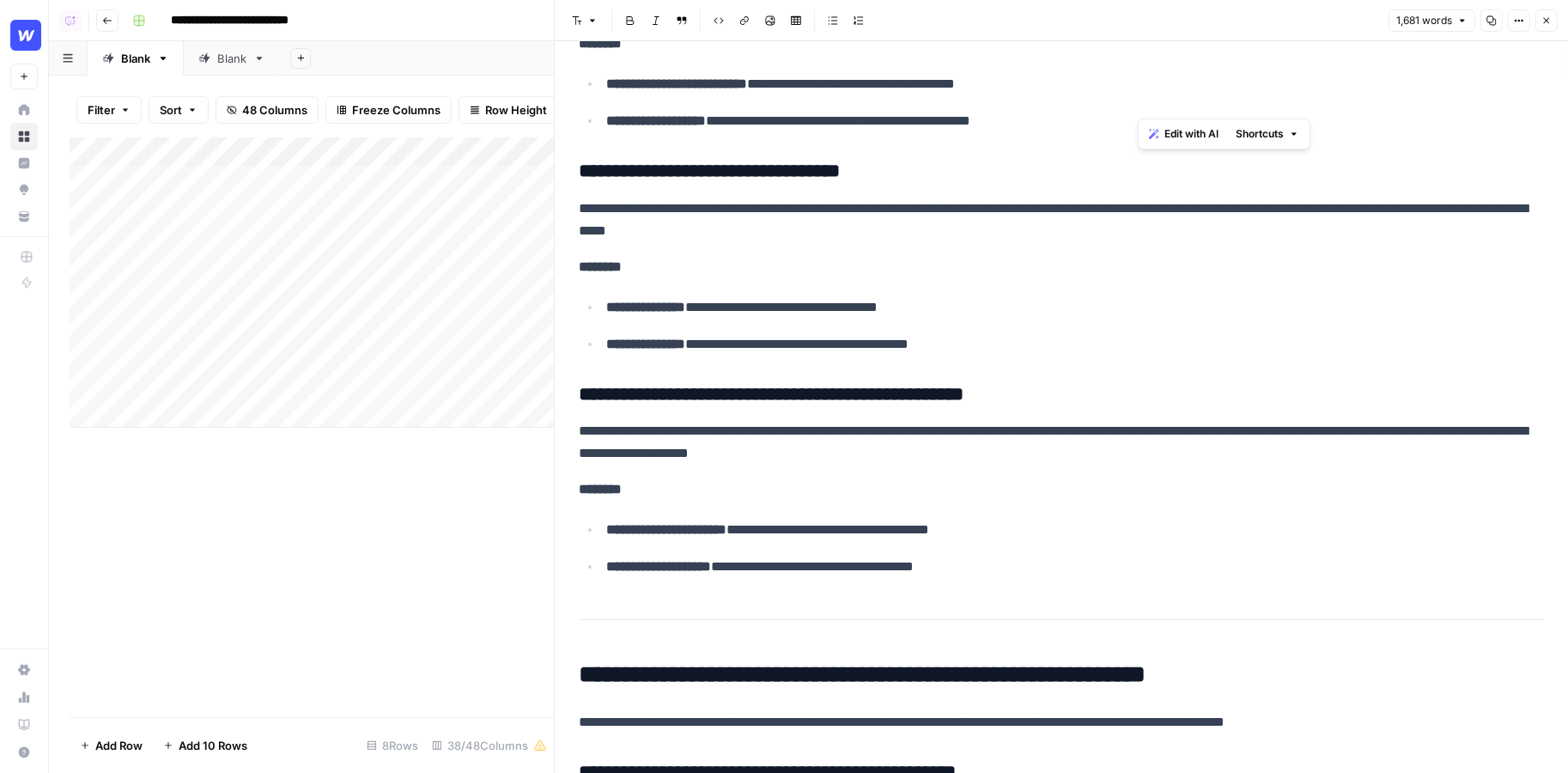
scroll to position [1324, 0]
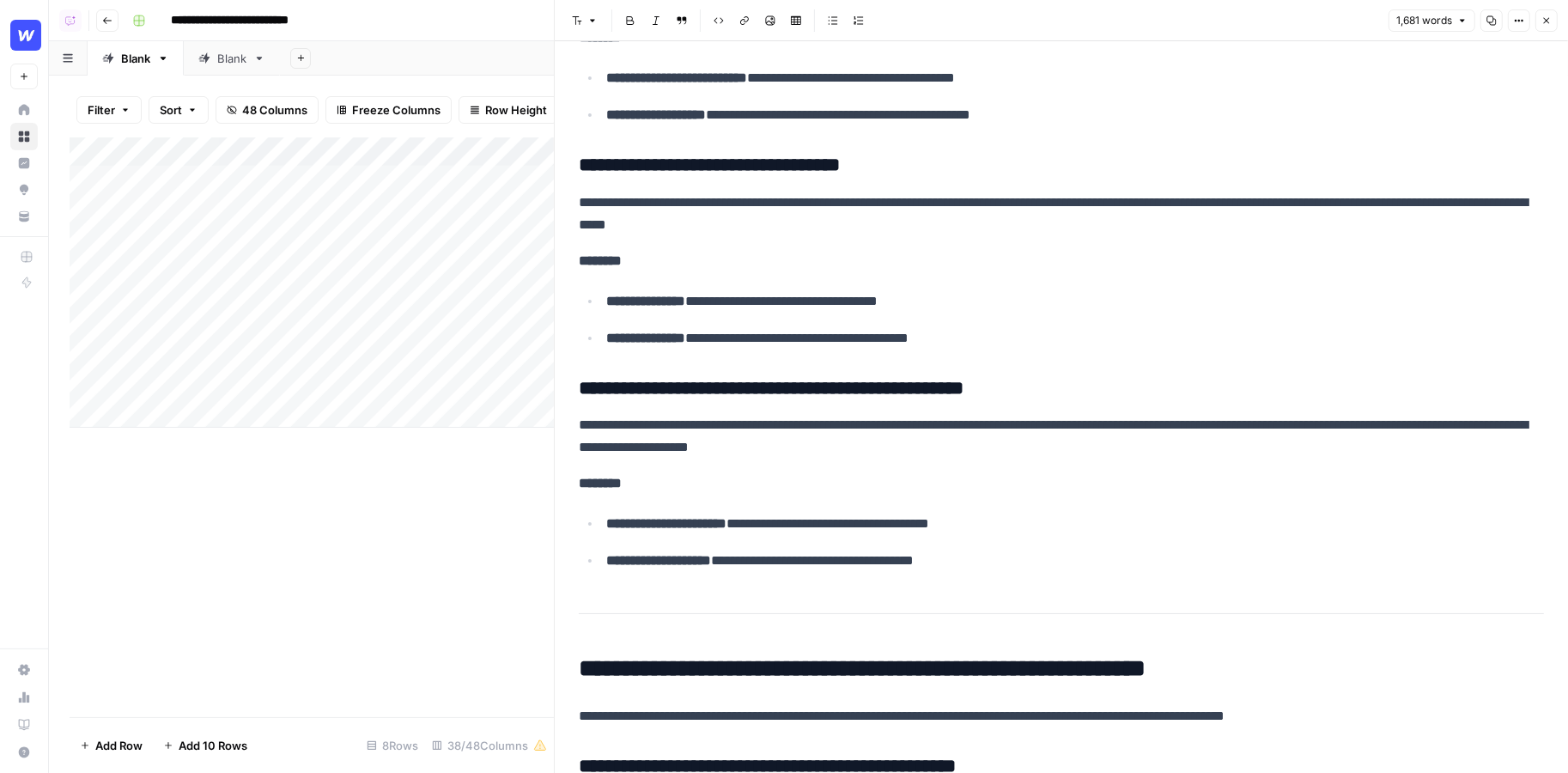
click at [1061, 566] on p "**********" at bounding box center [1075, 561] width 938 height 22
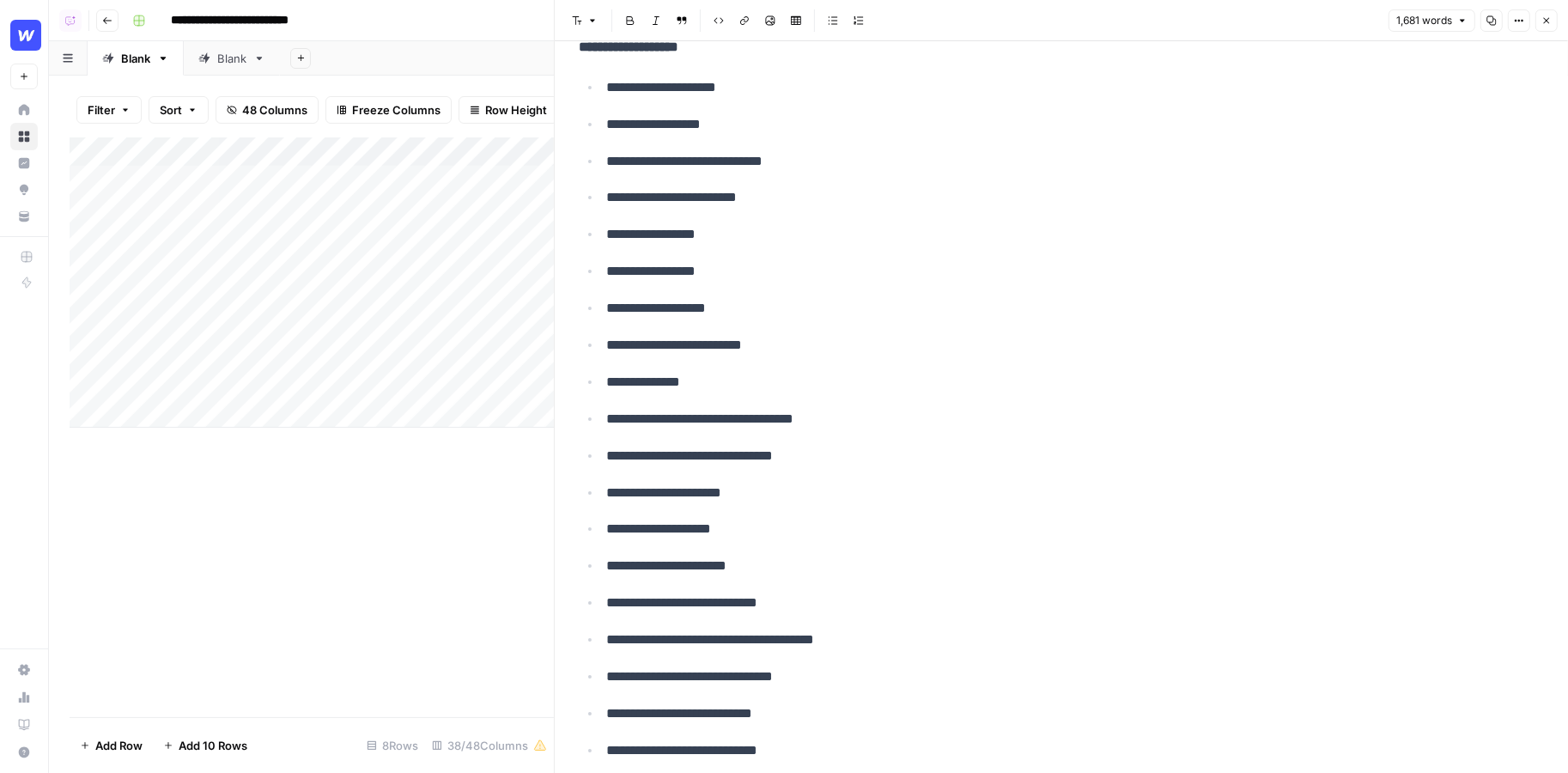
scroll to position [8288, 0]
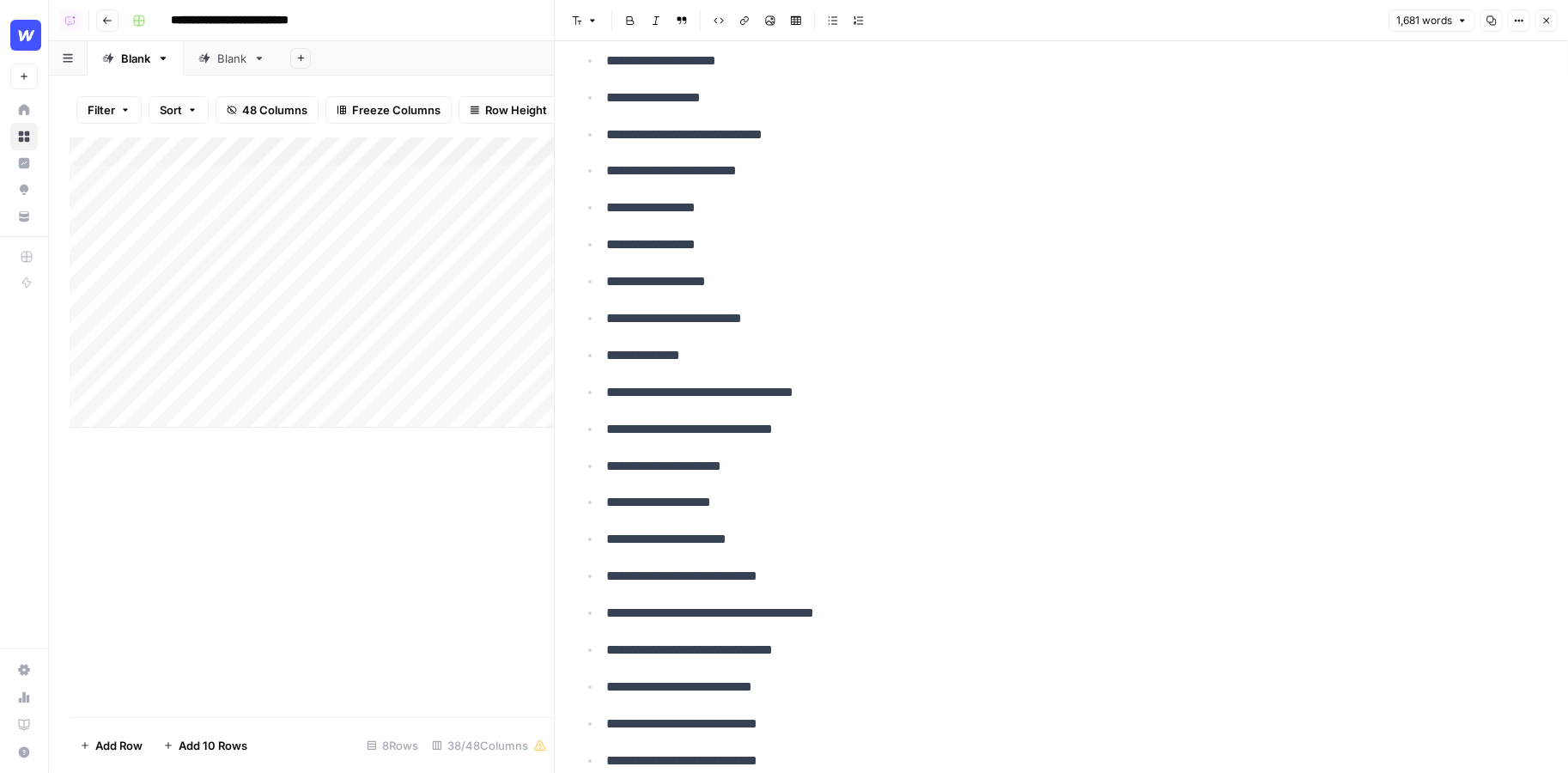
click at [1552, 25] on icon "button" at bounding box center [1546, 21] width 10 height 10
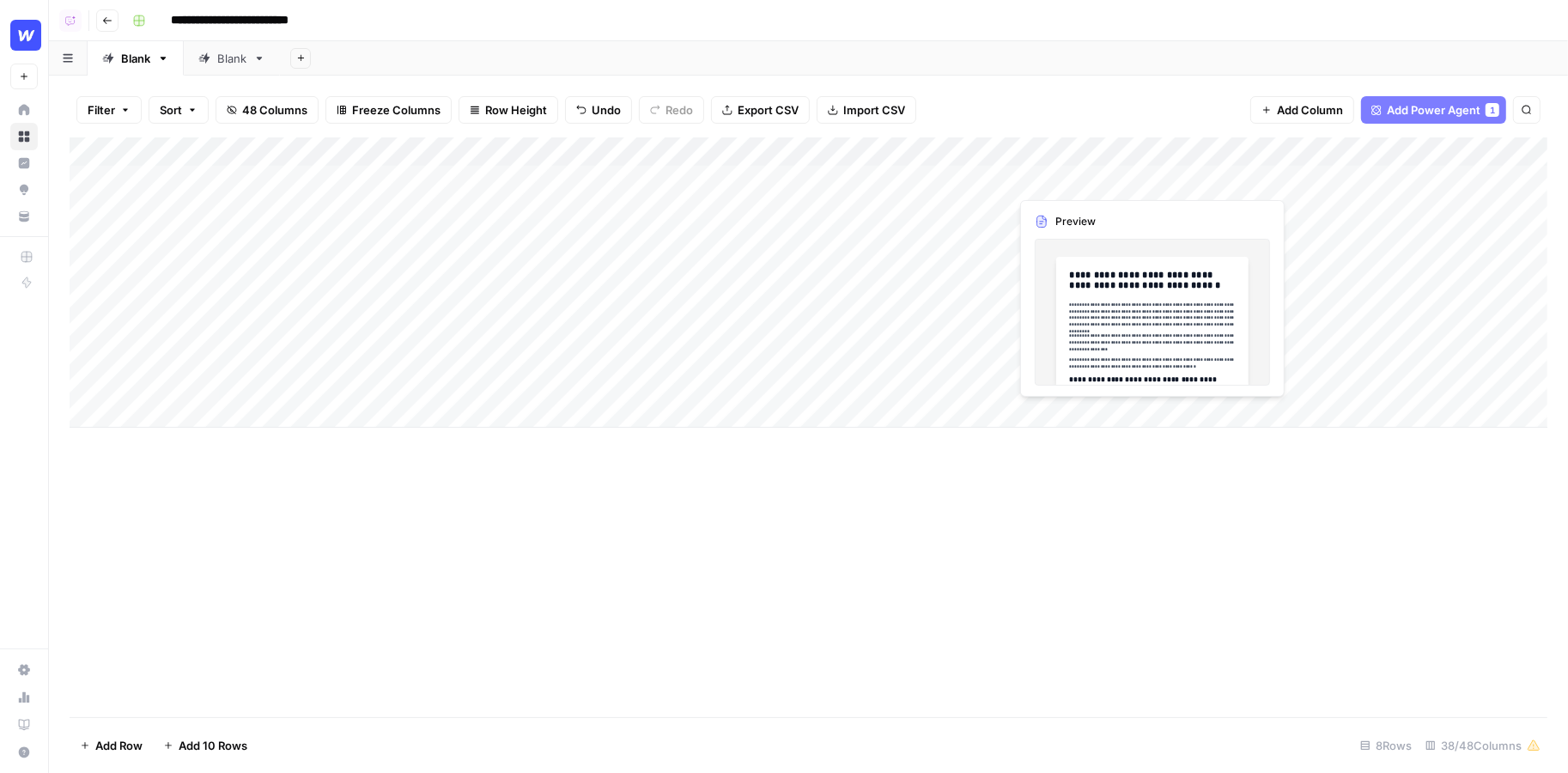
click at [1061, 179] on div "Add Column" at bounding box center [809, 282] width 1478 height 290
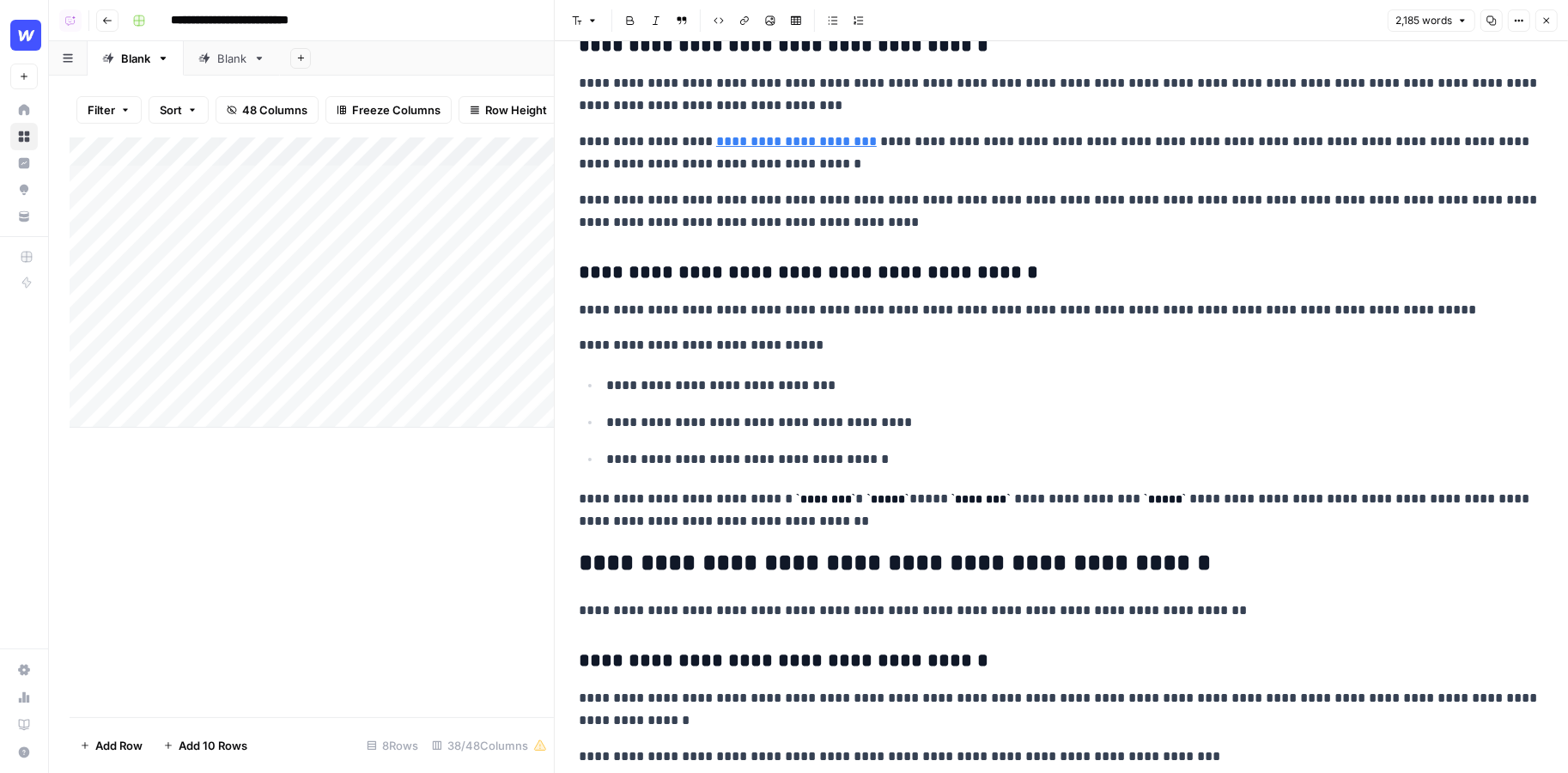
scroll to position [4892, 0]
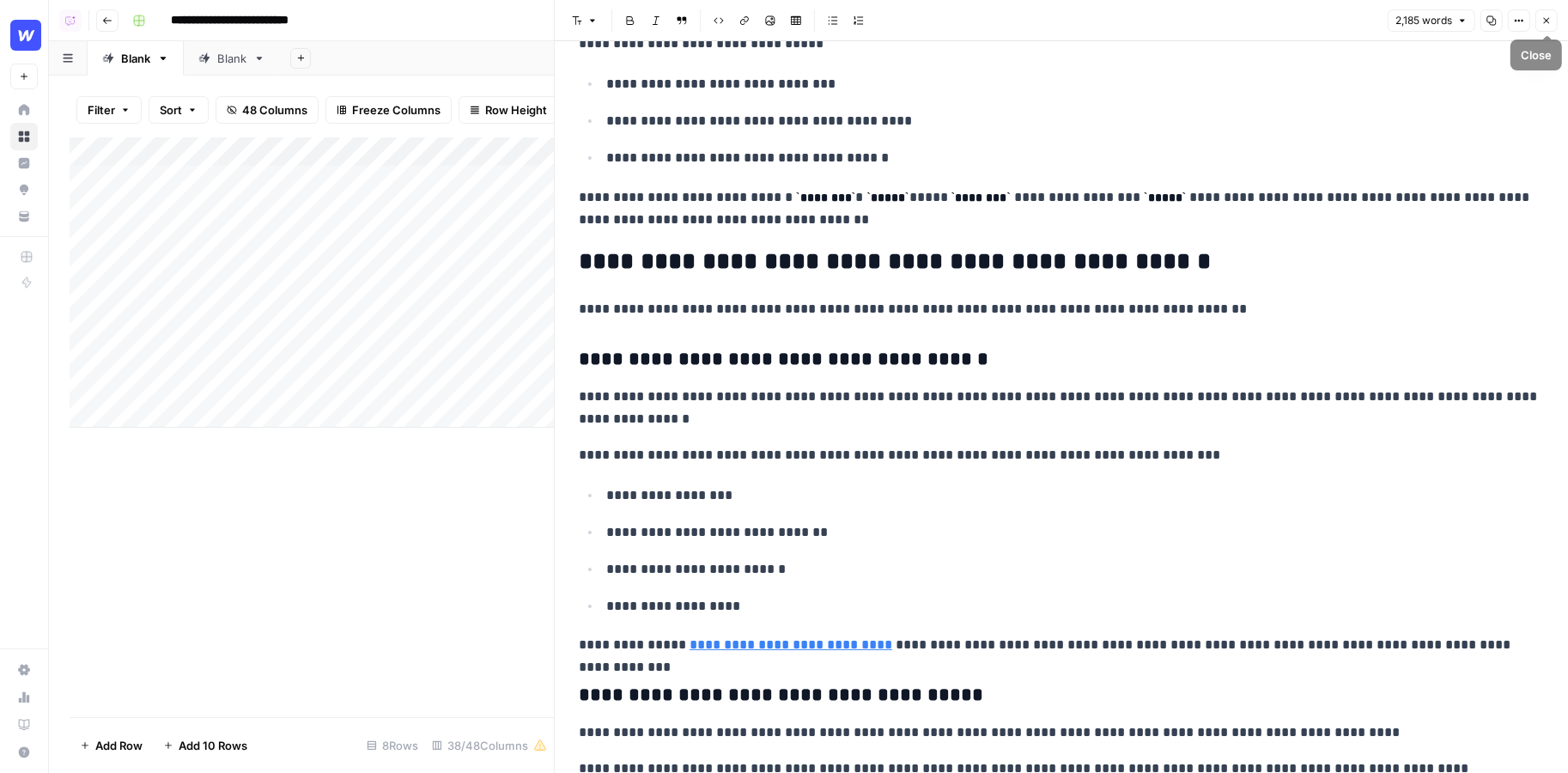
click at [1546, 20] on icon "button" at bounding box center [1546, 21] width 6 height 6
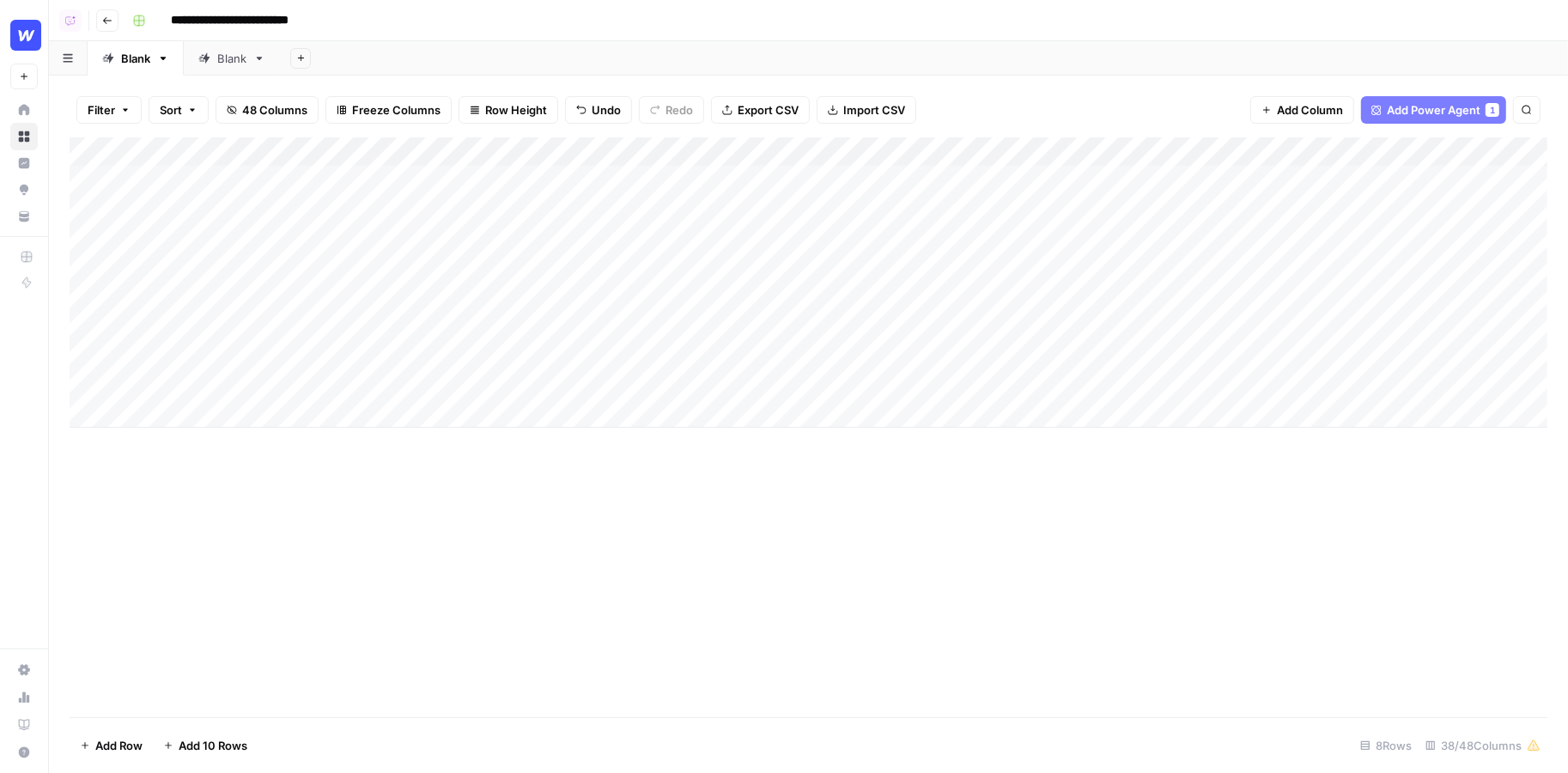
click at [1433, 111] on span "Add Power Agent" at bounding box center [1434, 110] width 94 height 17
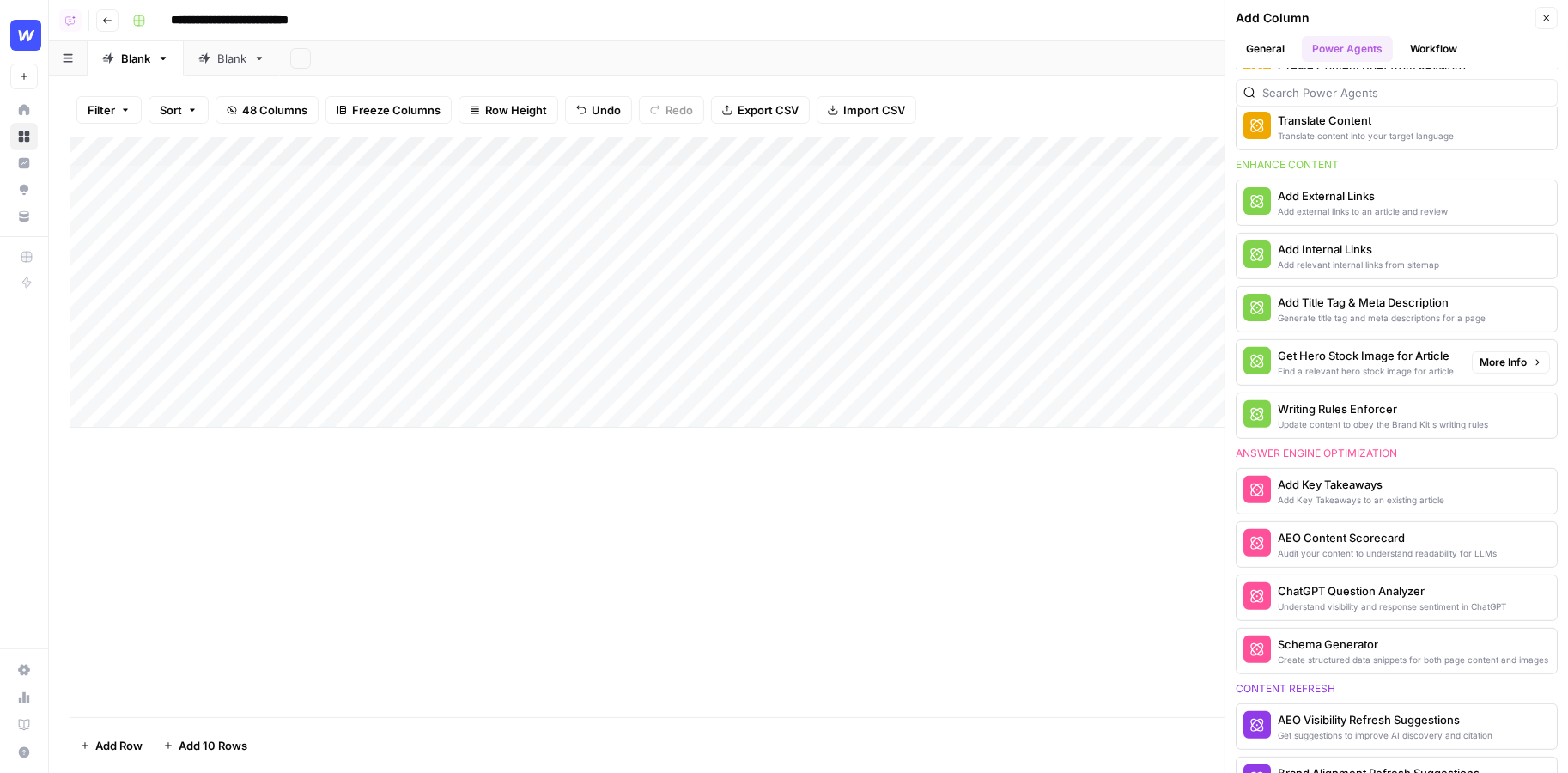
scroll to position [529, 0]
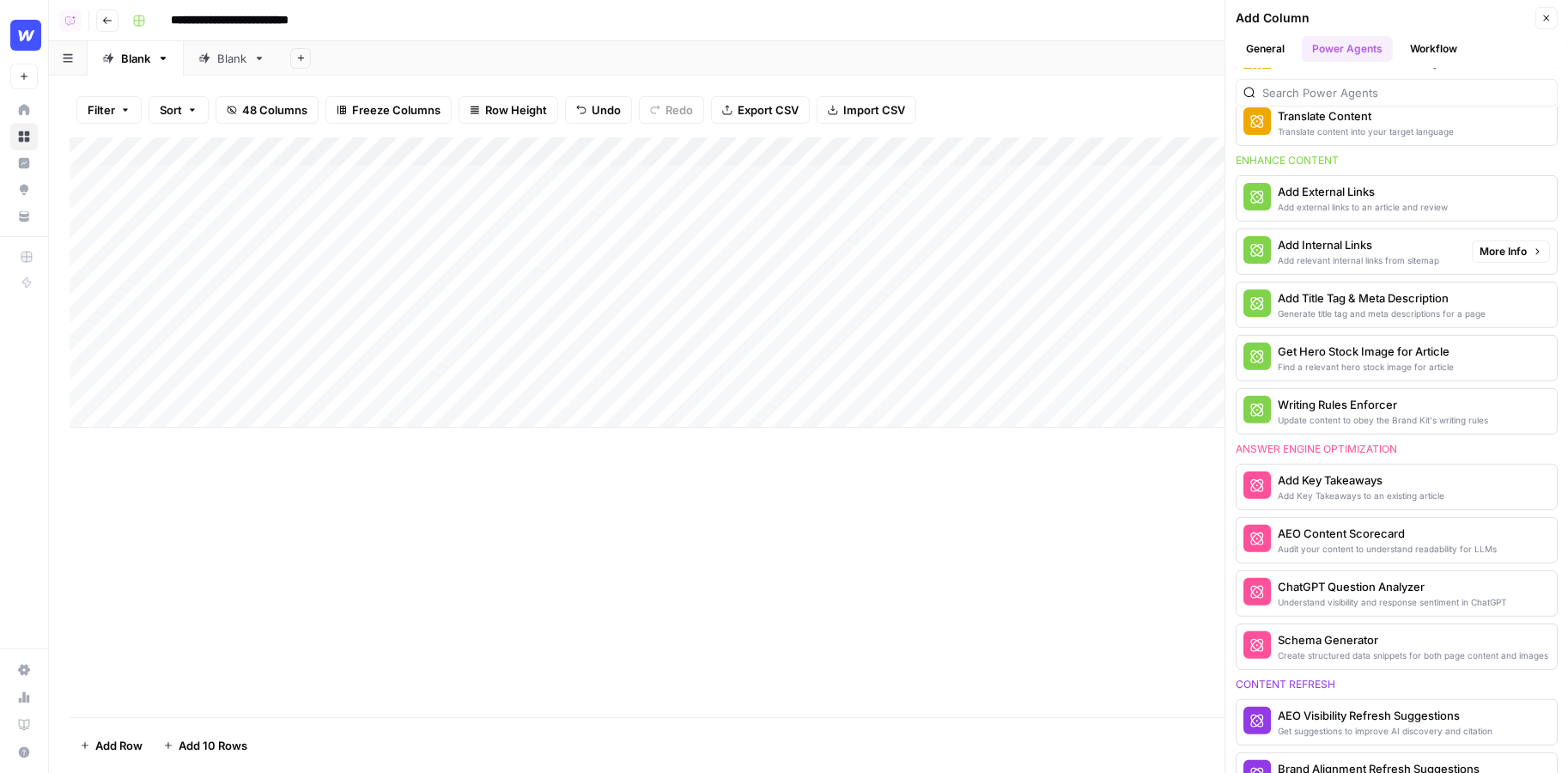
click at [1339, 238] on div "Add Internal Links" at bounding box center [1359, 245] width 162 height 17
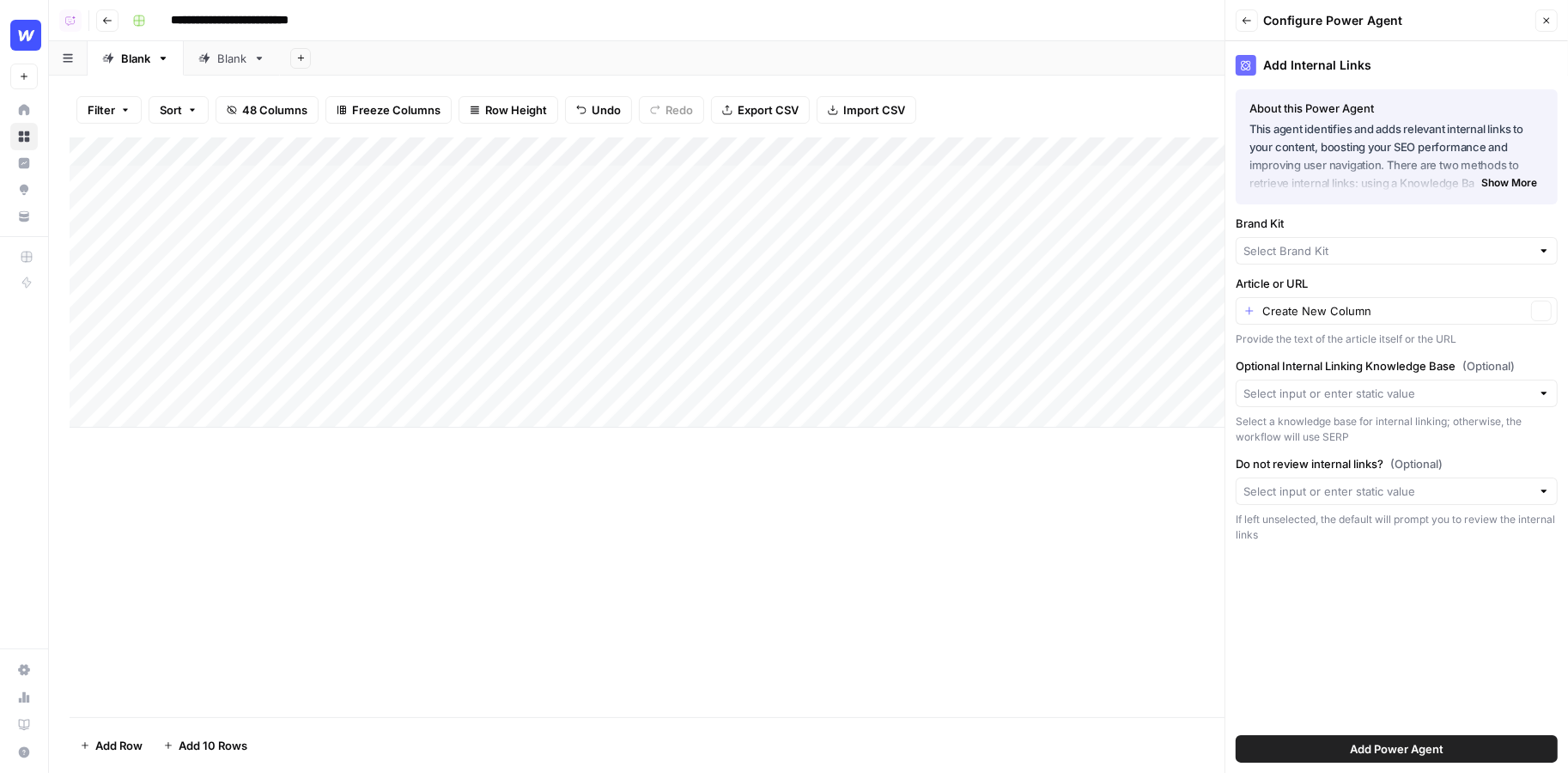
type input "Webflow"
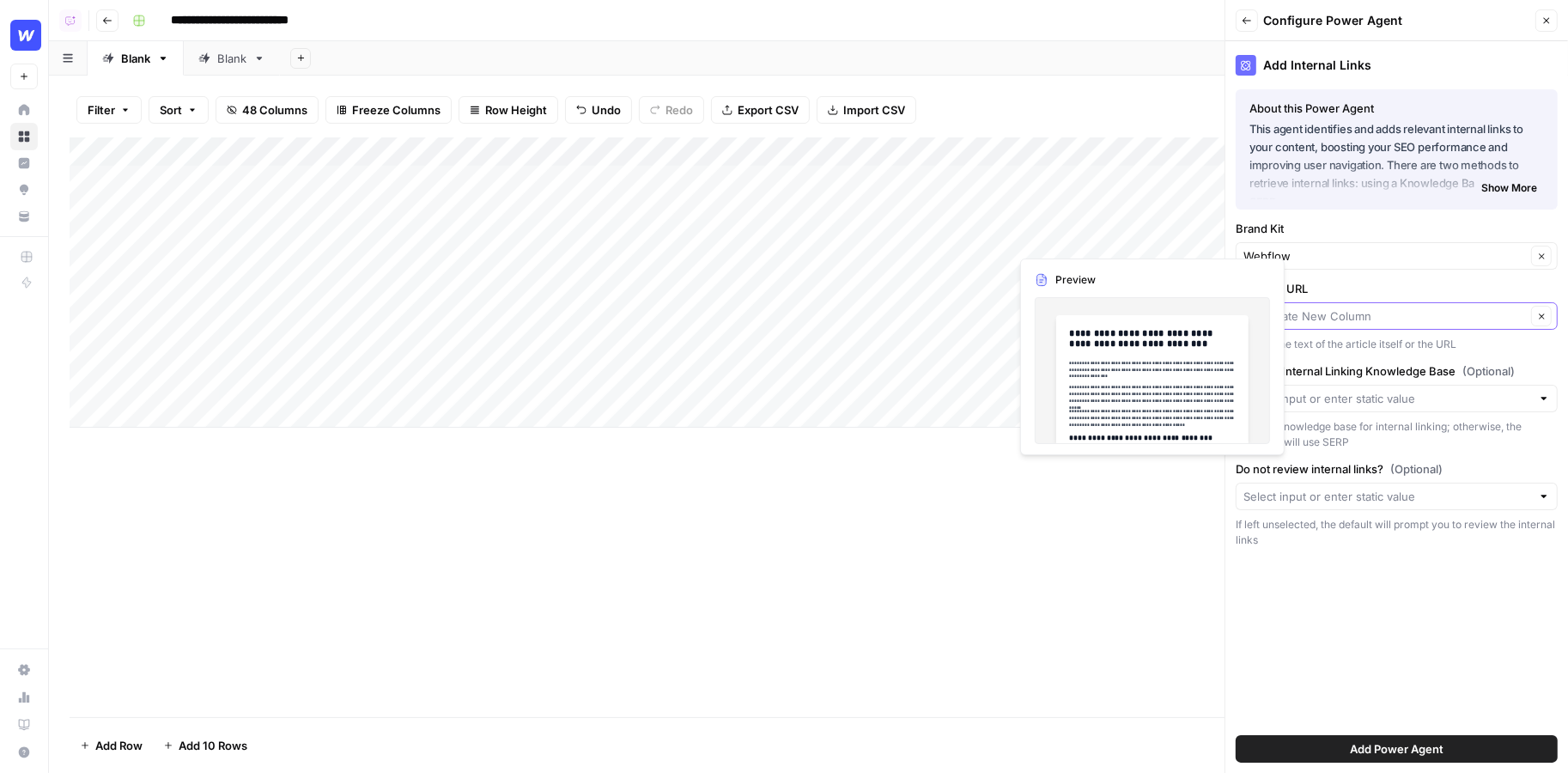
click at [1374, 314] on input "Article or URL" at bounding box center [1394, 316] width 264 height 17
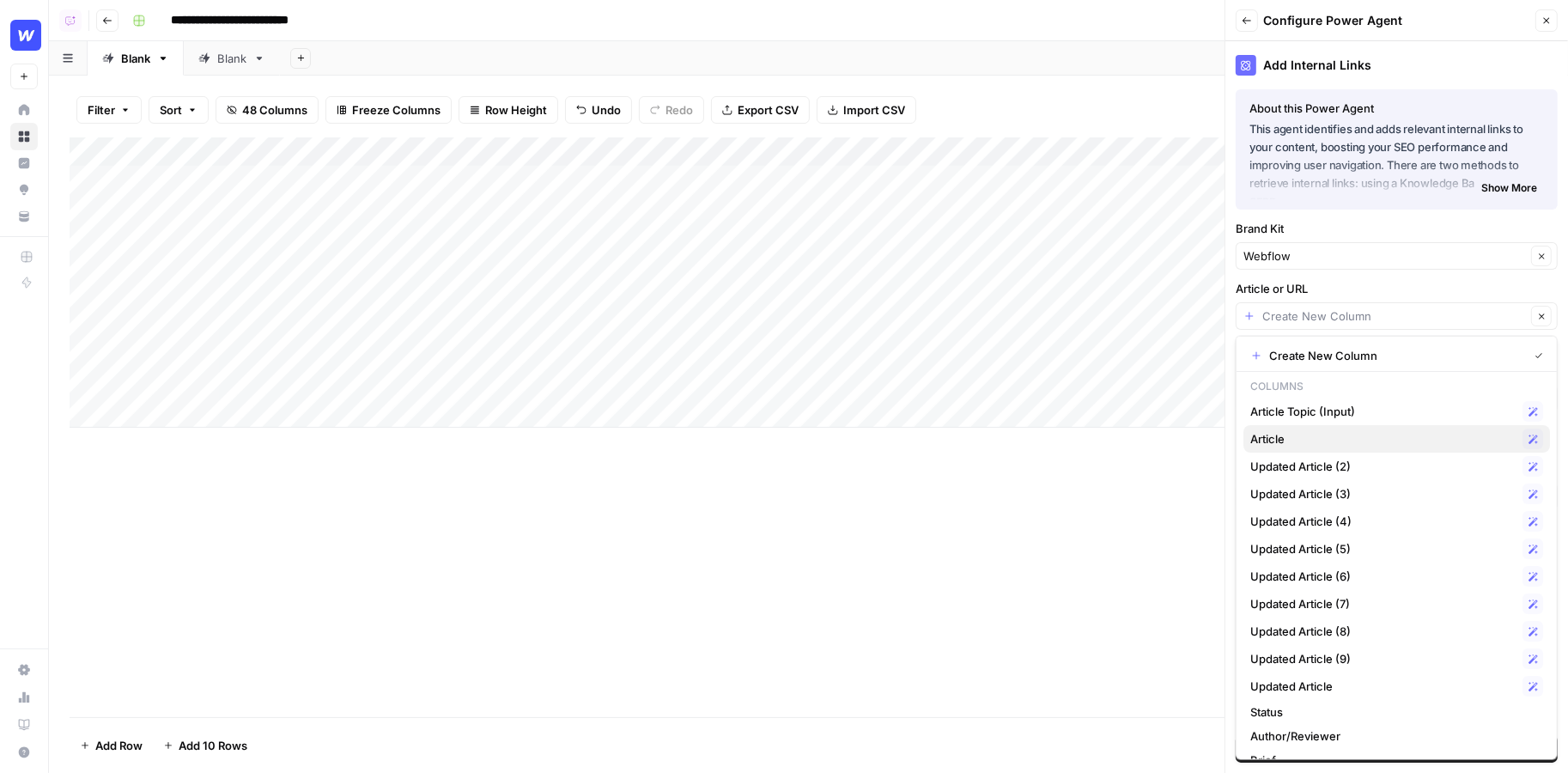
click at [1335, 440] on span "Article" at bounding box center [1383, 439] width 266 height 17
type input "Article"
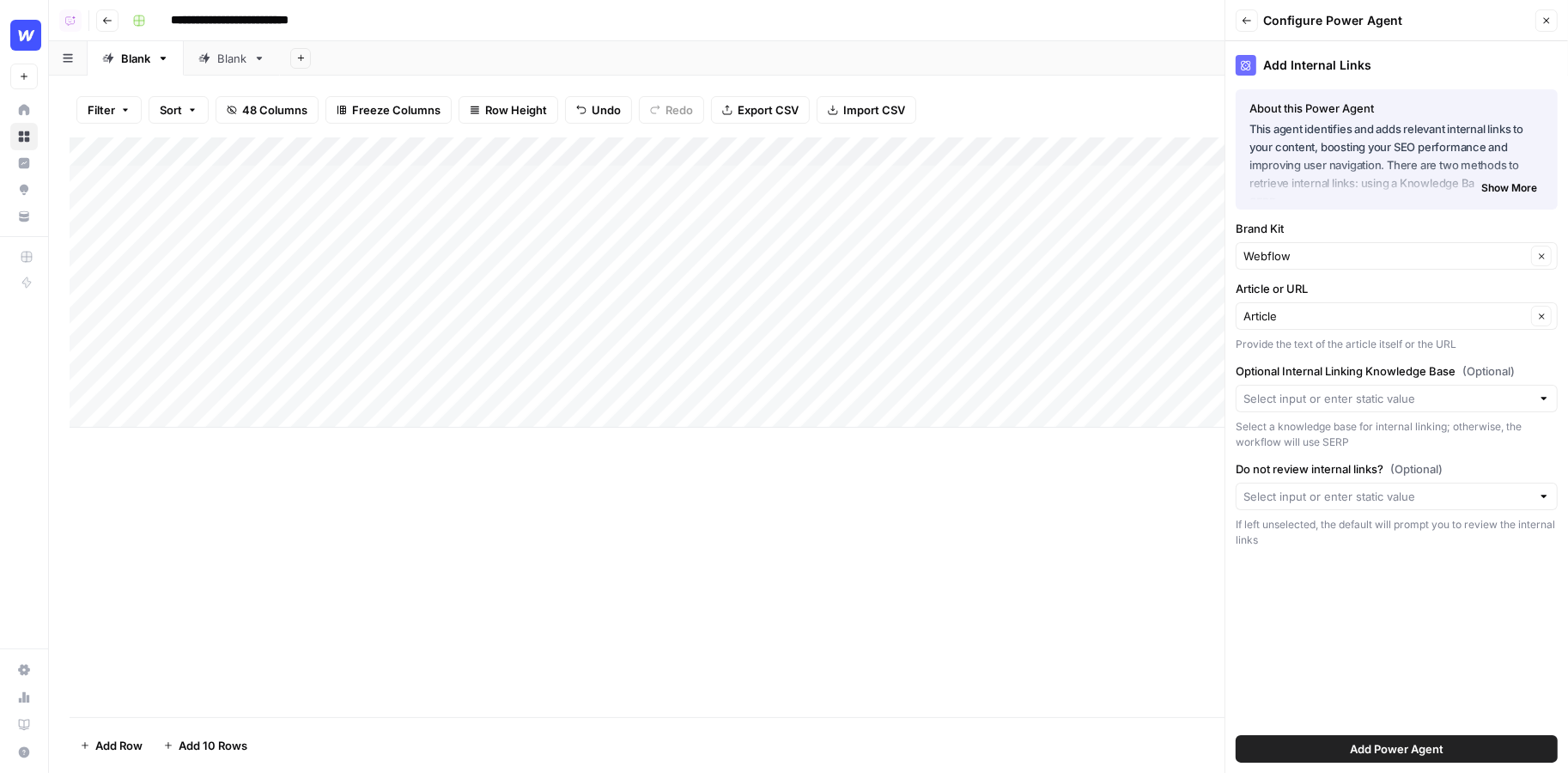
drag, startPoint x: 1279, startPoint y: 367, endPoint x: 1427, endPoint y: 365, distance: 148.0
click at [1427, 365] on label "Optional Internal Linking Knowledge Base (Optional)" at bounding box center [1397, 371] width 322 height 17
click at [1427, 390] on input "Optional Internal Linking Knowledge Base (Optional)" at bounding box center [1387, 398] width 287 height 17
click at [1290, 431] on span "Sitemap" at bounding box center [1393, 437] width 286 height 17
type input "Sitemap"
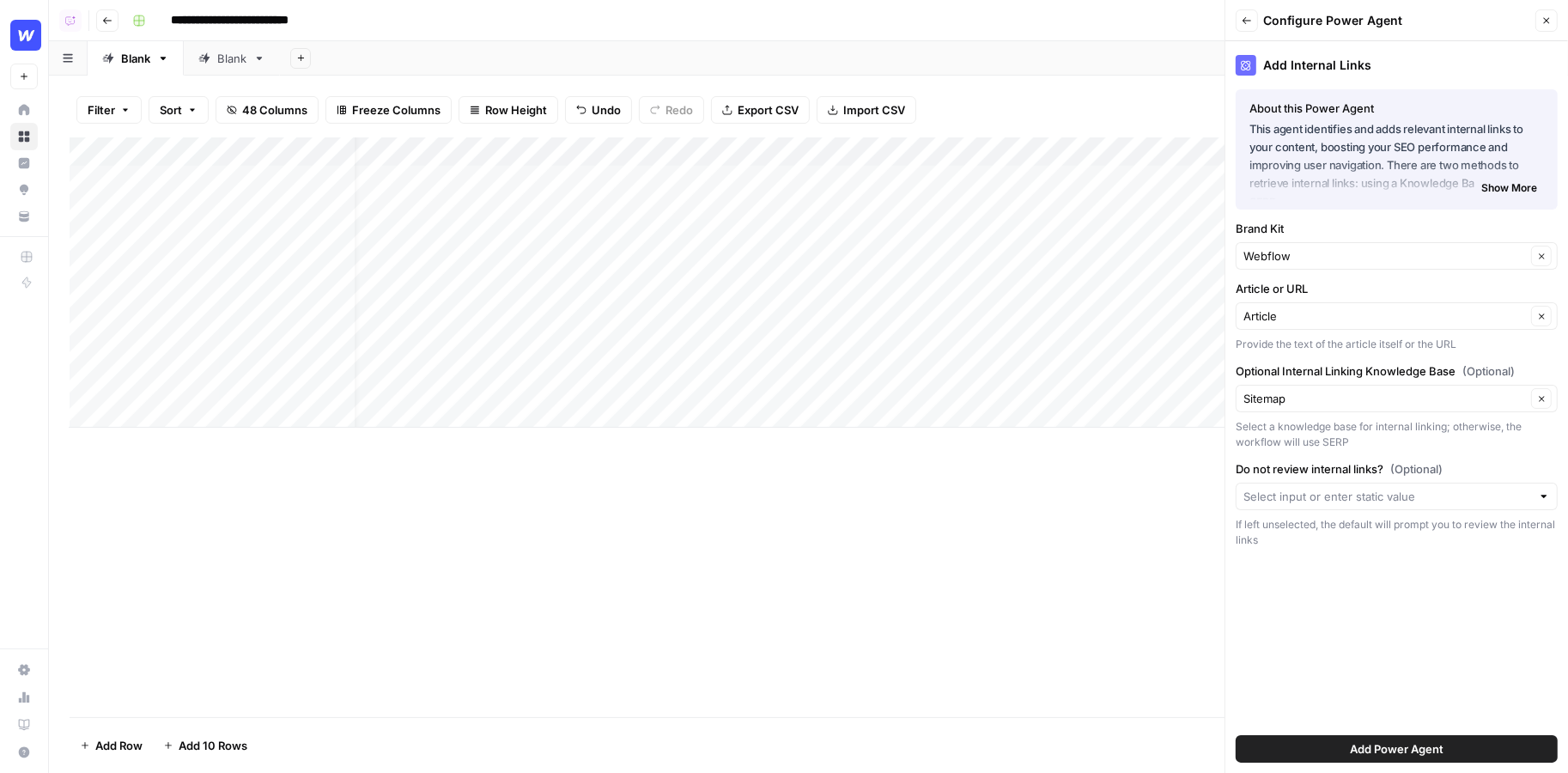
scroll to position [0, 100]
click at [1544, 15] on button "Close" at bounding box center [1546, 21] width 22 height 22
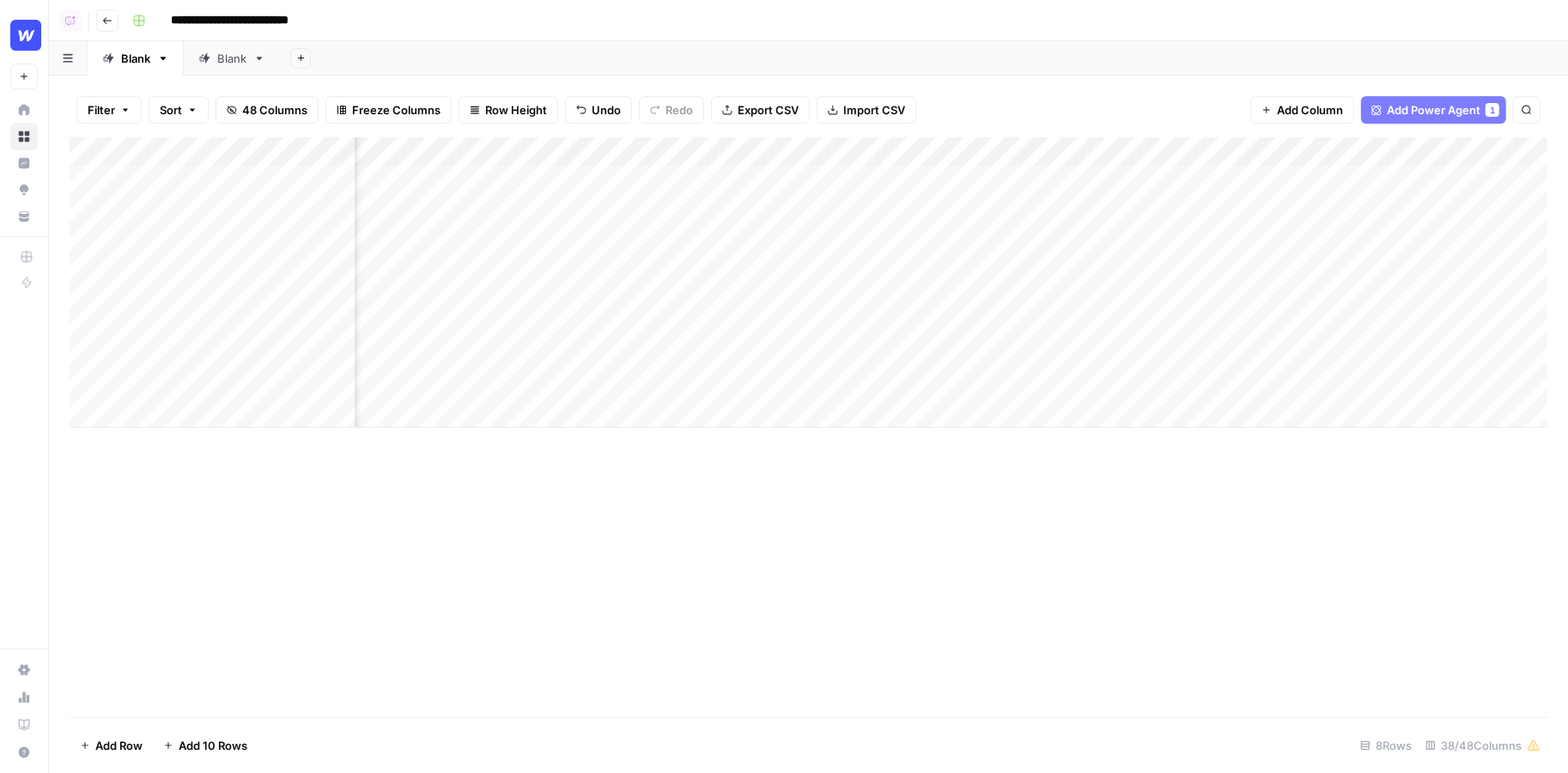
click at [1308, 101] on button "Add Column" at bounding box center [1302, 110] width 104 height 28
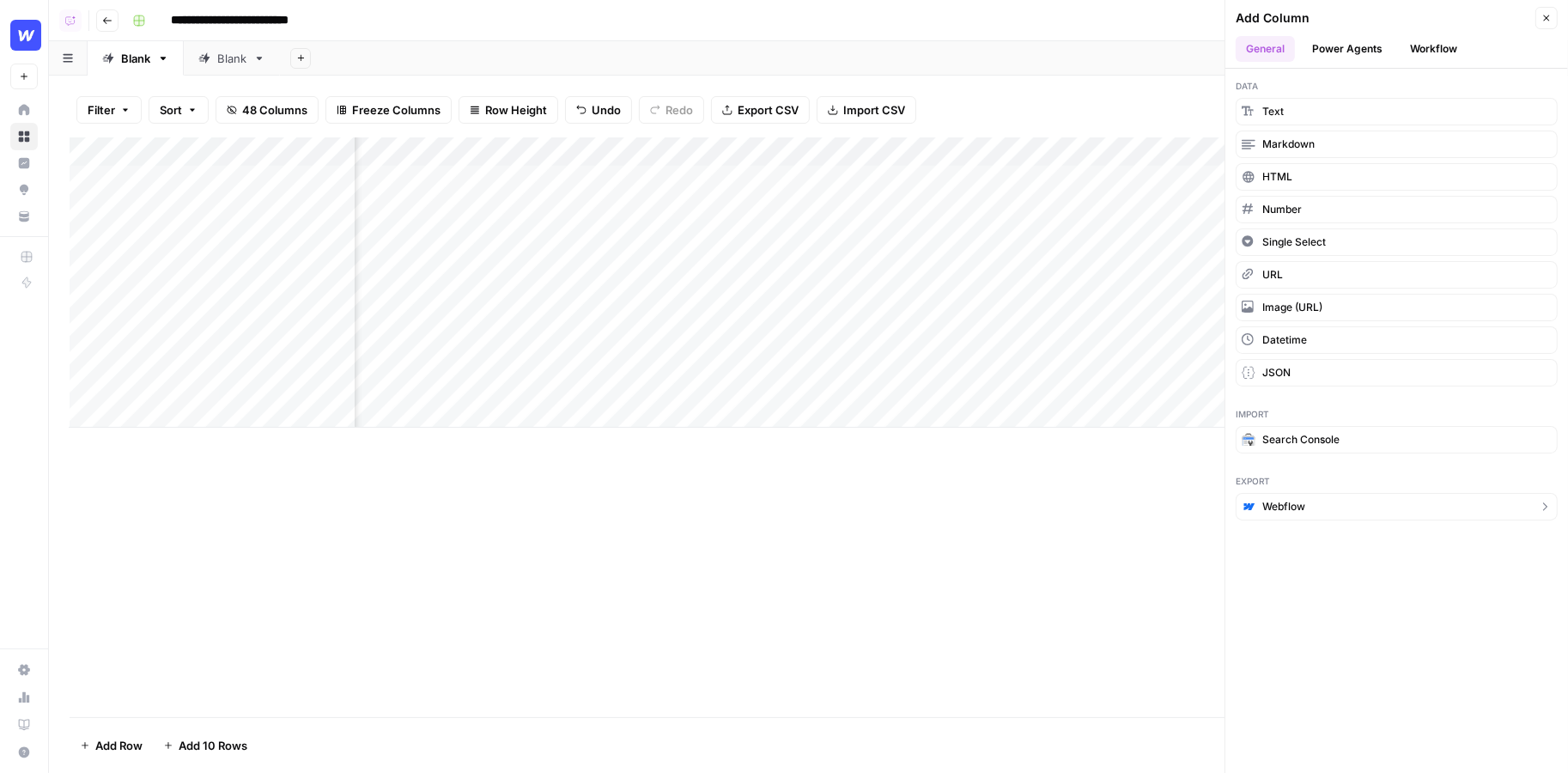
click at [1282, 499] on span "Webflow" at bounding box center [1284, 506] width 43 height 15
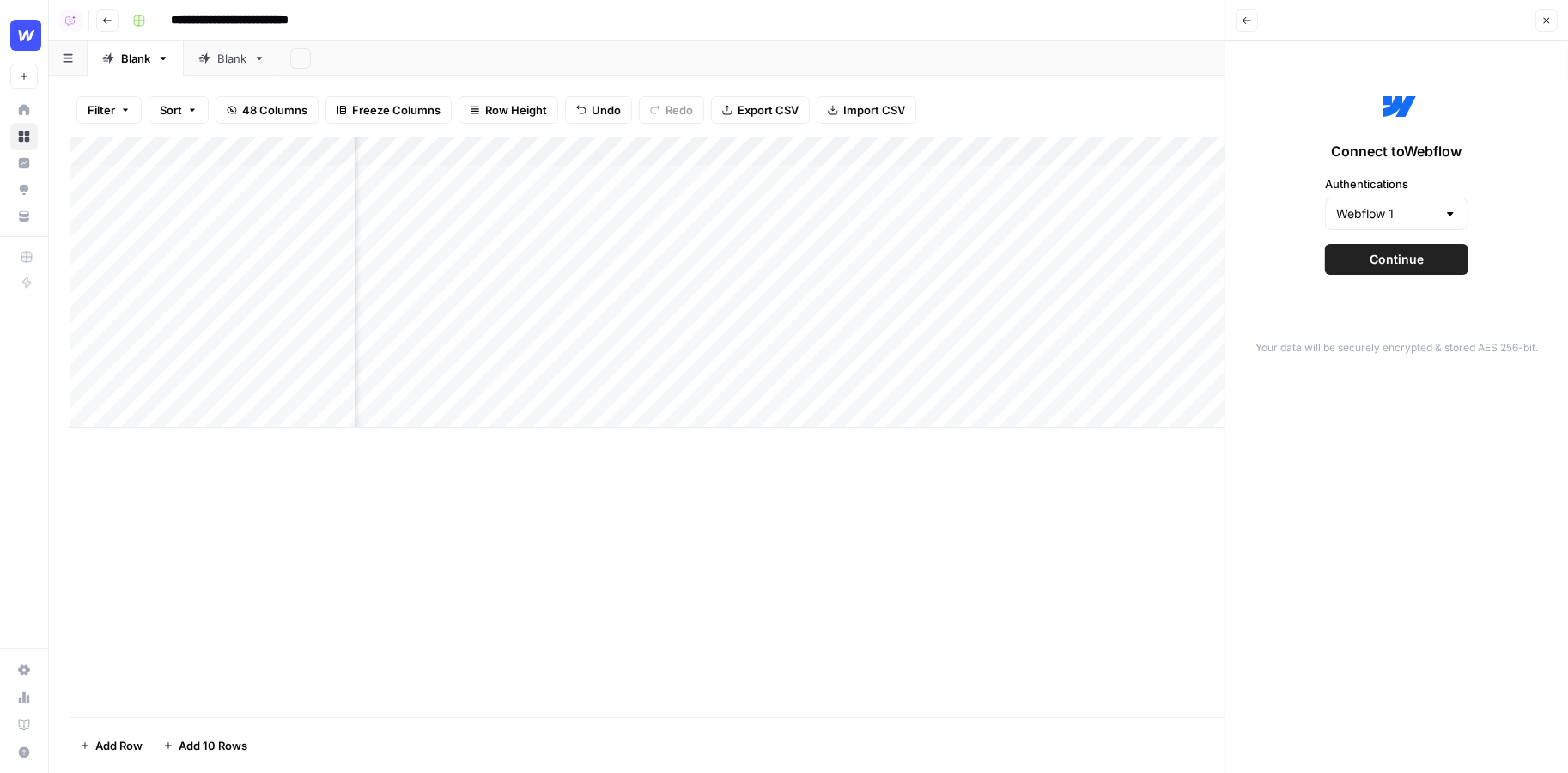
click at [1430, 272] on button "Continue" at bounding box center [1397, 260] width 144 height 31
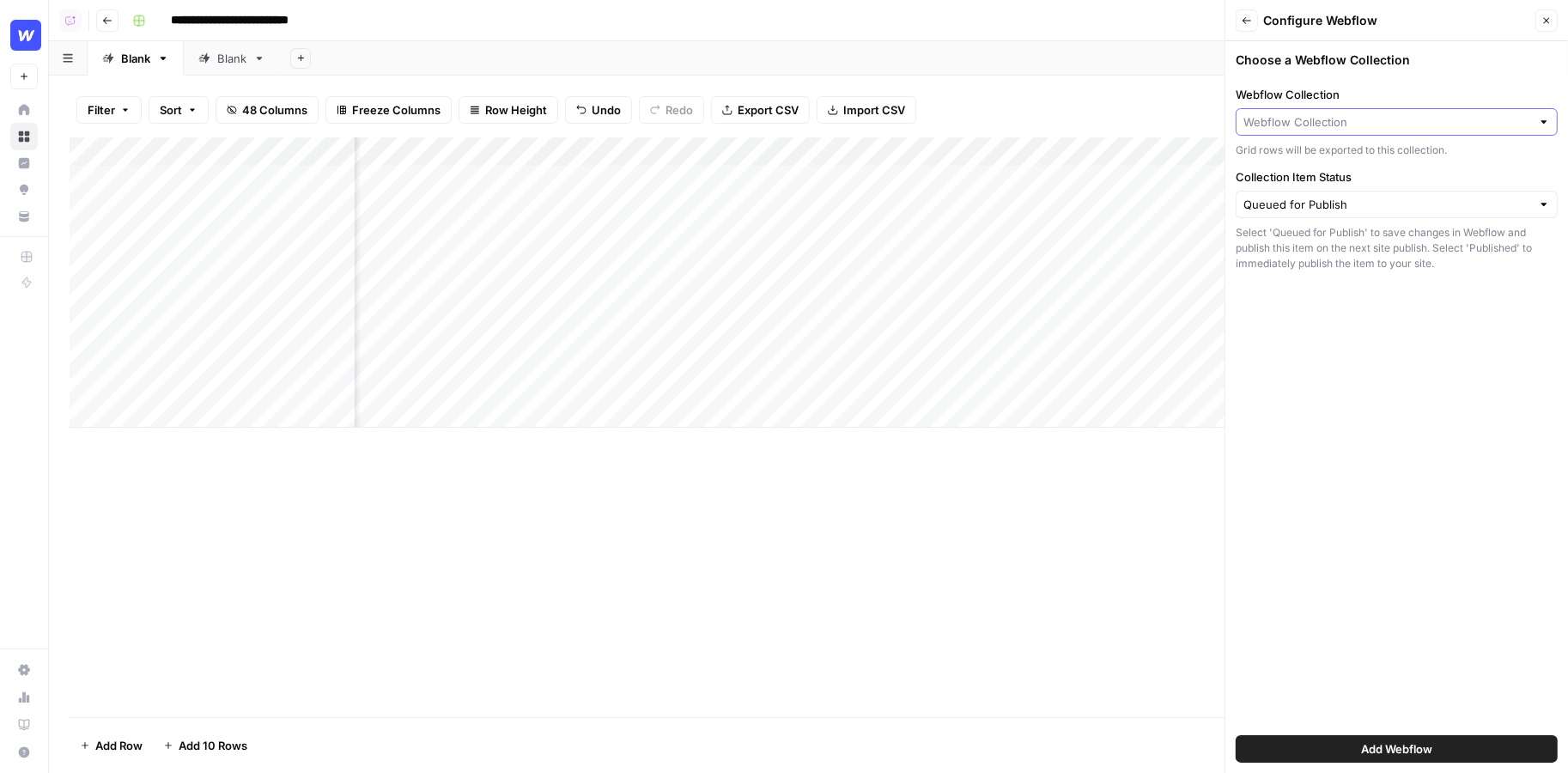
click at [1341, 115] on input "Webflow Collection" at bounding box center [1387, 122] width 287 height 17
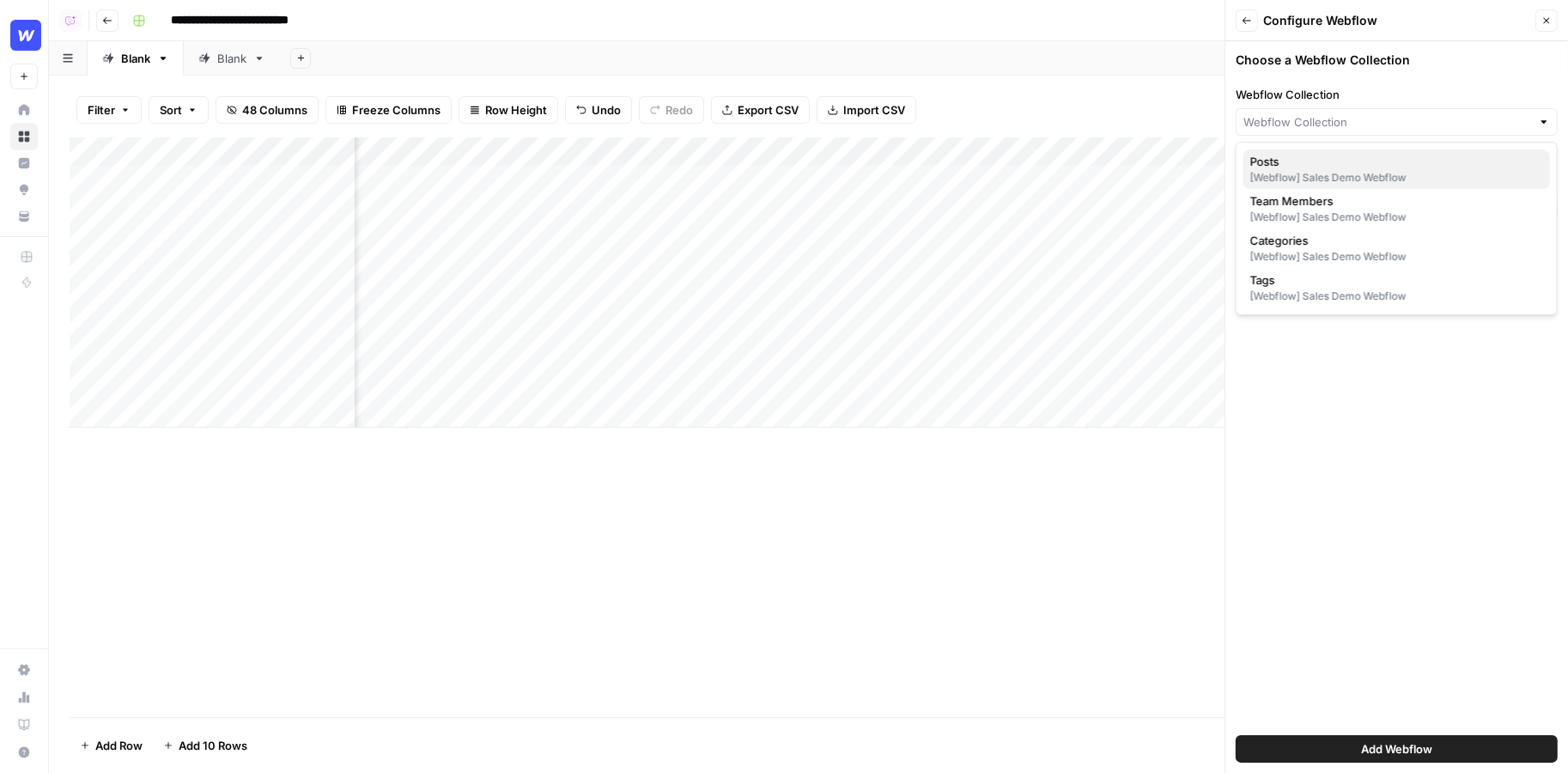
click at [1336, 163] on span "Posts" at bounding box center [1393, 162] width 286 height 17
type input "Posts"
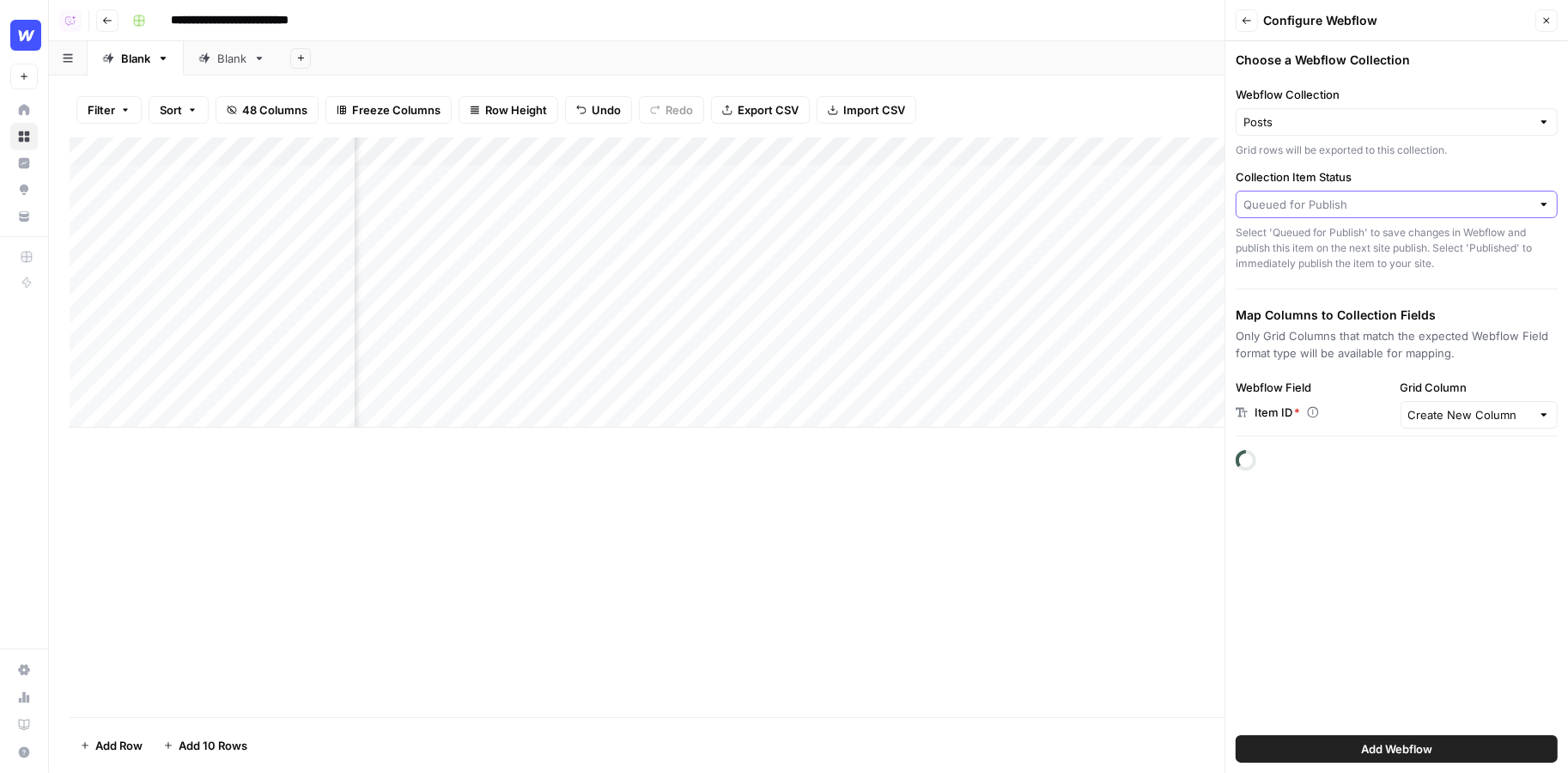
click at [1403, 206] on input "Collection Item Status" at bounding box center [1387, 205] width 287 height 17
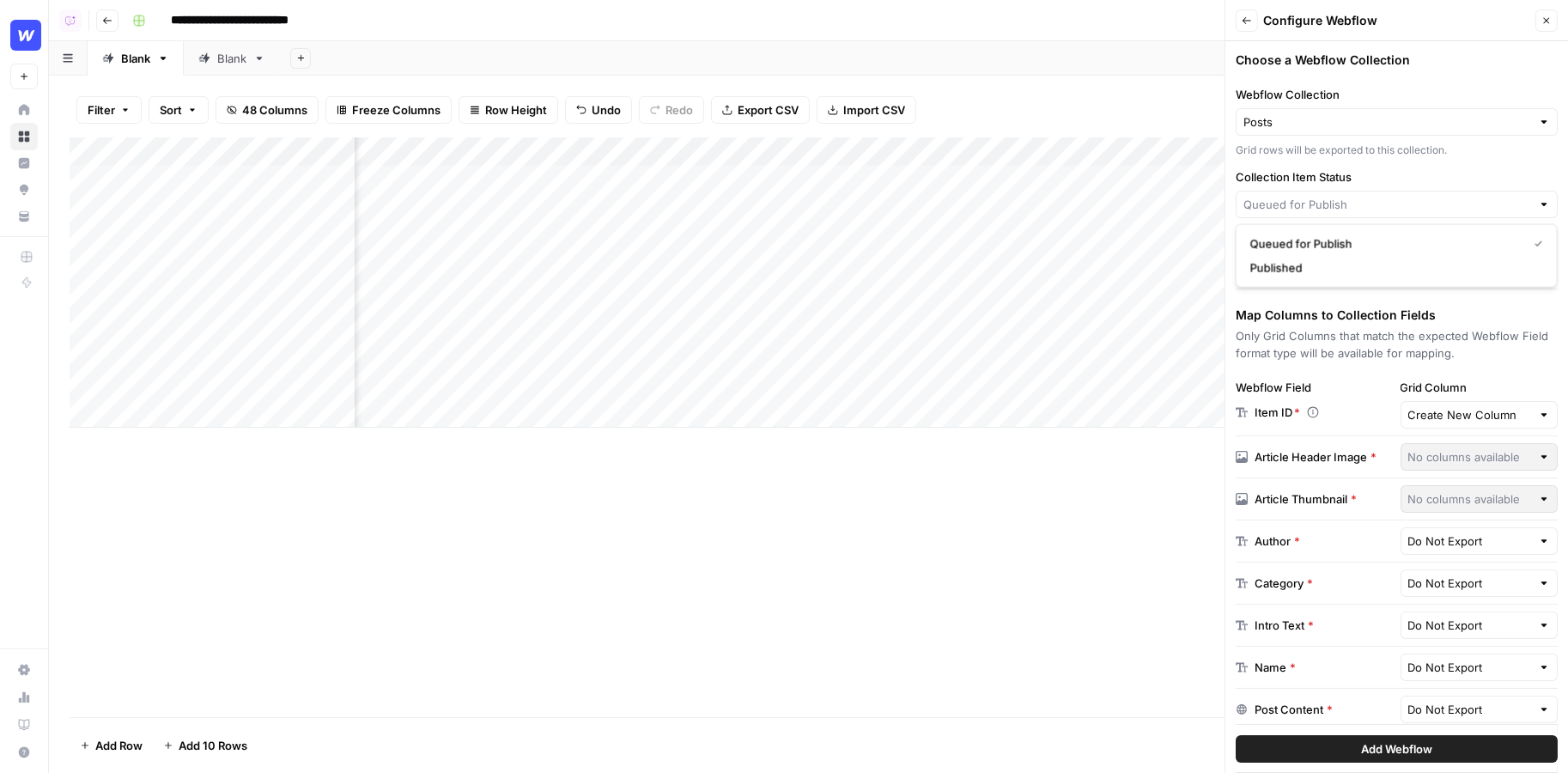
type input "Queued for Publish"
click at [1356, 314] on h3 "Map Columns to Collection Fields" at bounding box center [1397, 315] width 322 height 17
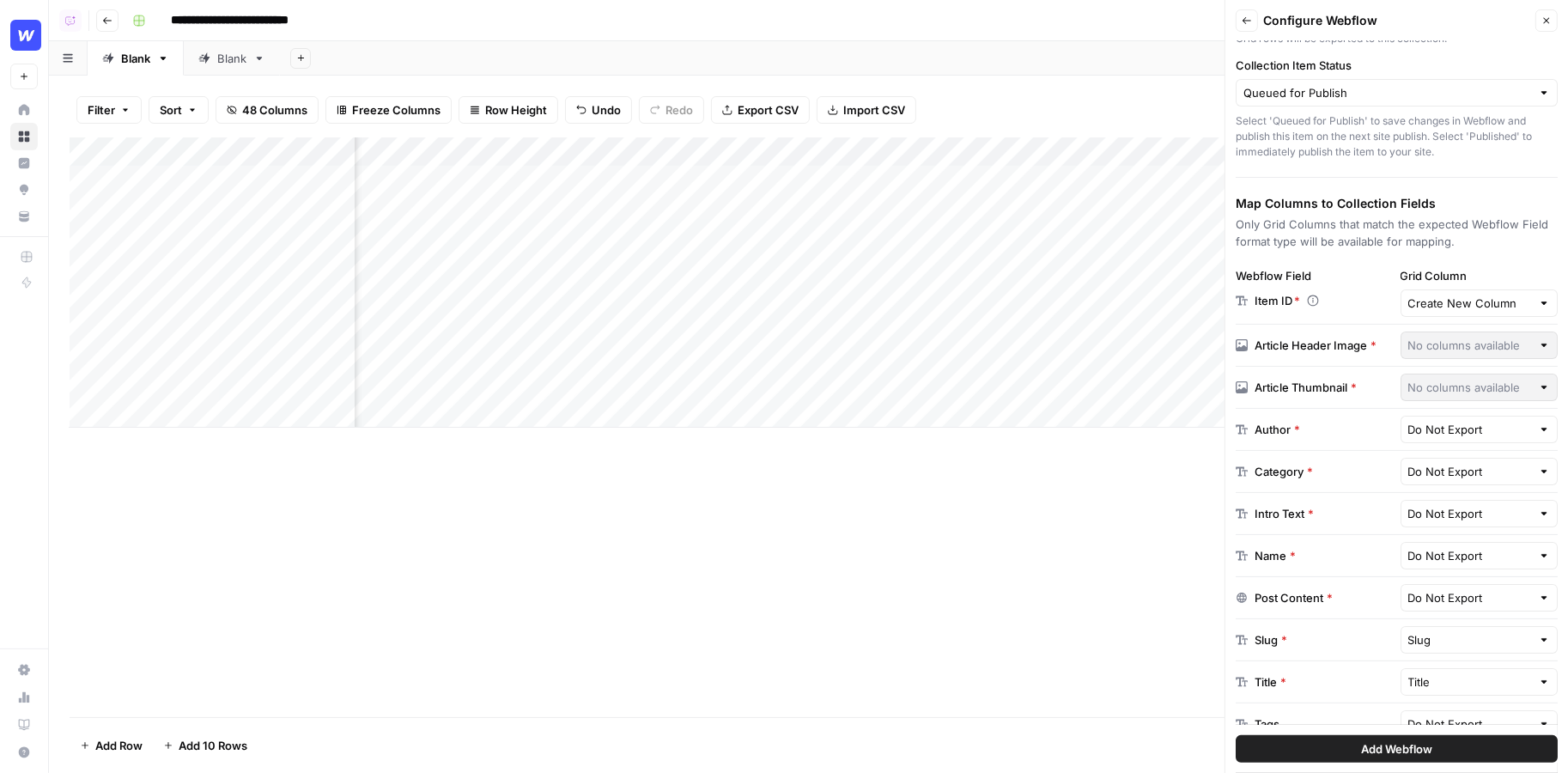
scroll to position [123, 0]
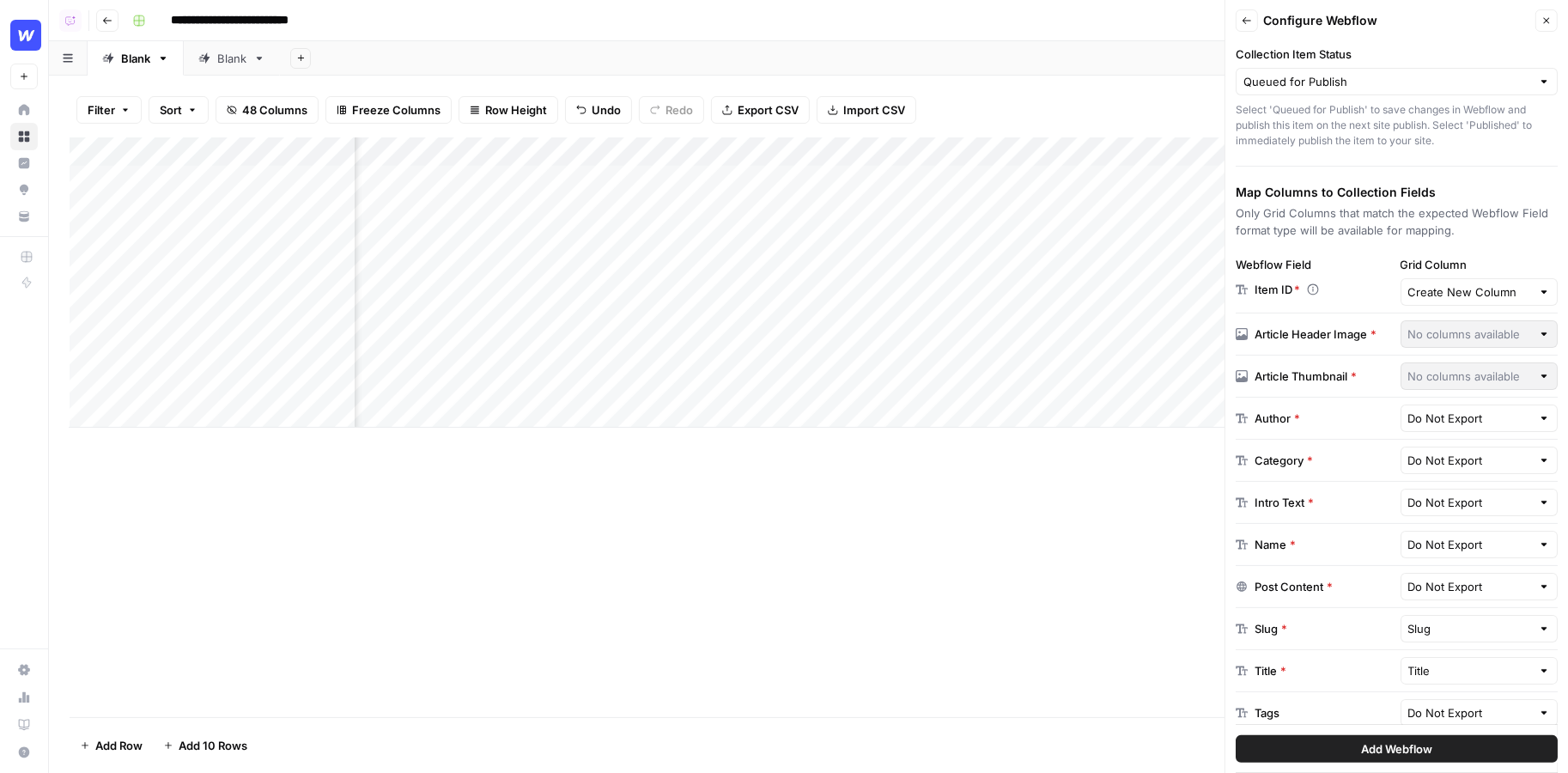
drag, startPoint x: 1246, startPoint y: 575, endPoint x: 1358, endPoint y: 574, distance: 112.0
click at [1359, 578] on div "Post Content *" at bounding box center [1315, 586] width 158 height 17
click at [1420, 580] on input "text" at bounding box center [1471, 586] width 124 height 17
click at [1452, 396] on span "Article Topic (Input)" at bounding box center [1477, 394] width 122 height 17
type input "Article Topic (Input)"
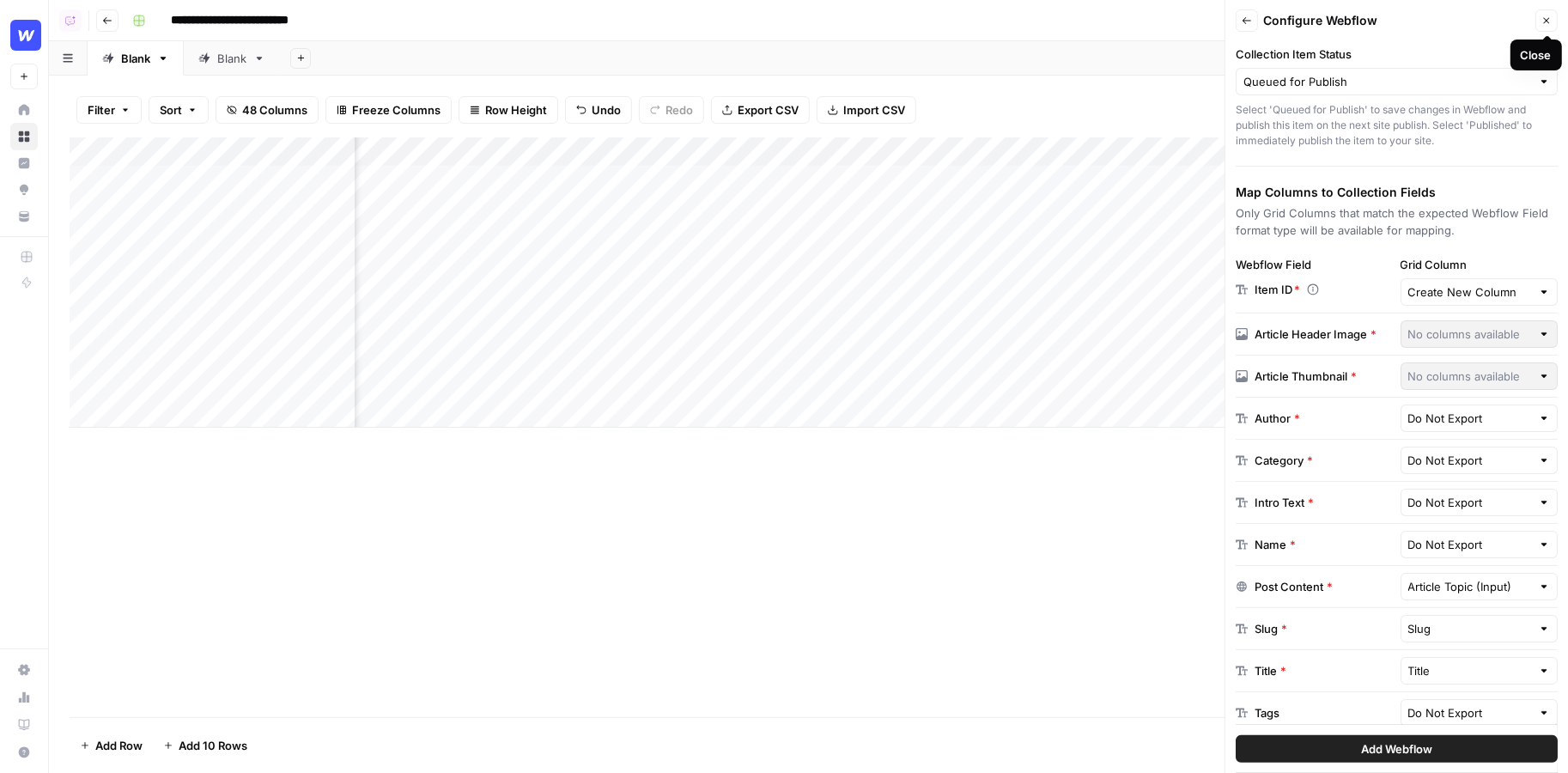
click at [1550, 16] on button "Close" at bounding box center [1546, 21] width 22 height 22
